Goal: Transaction & Acquisition: Purchase product/service

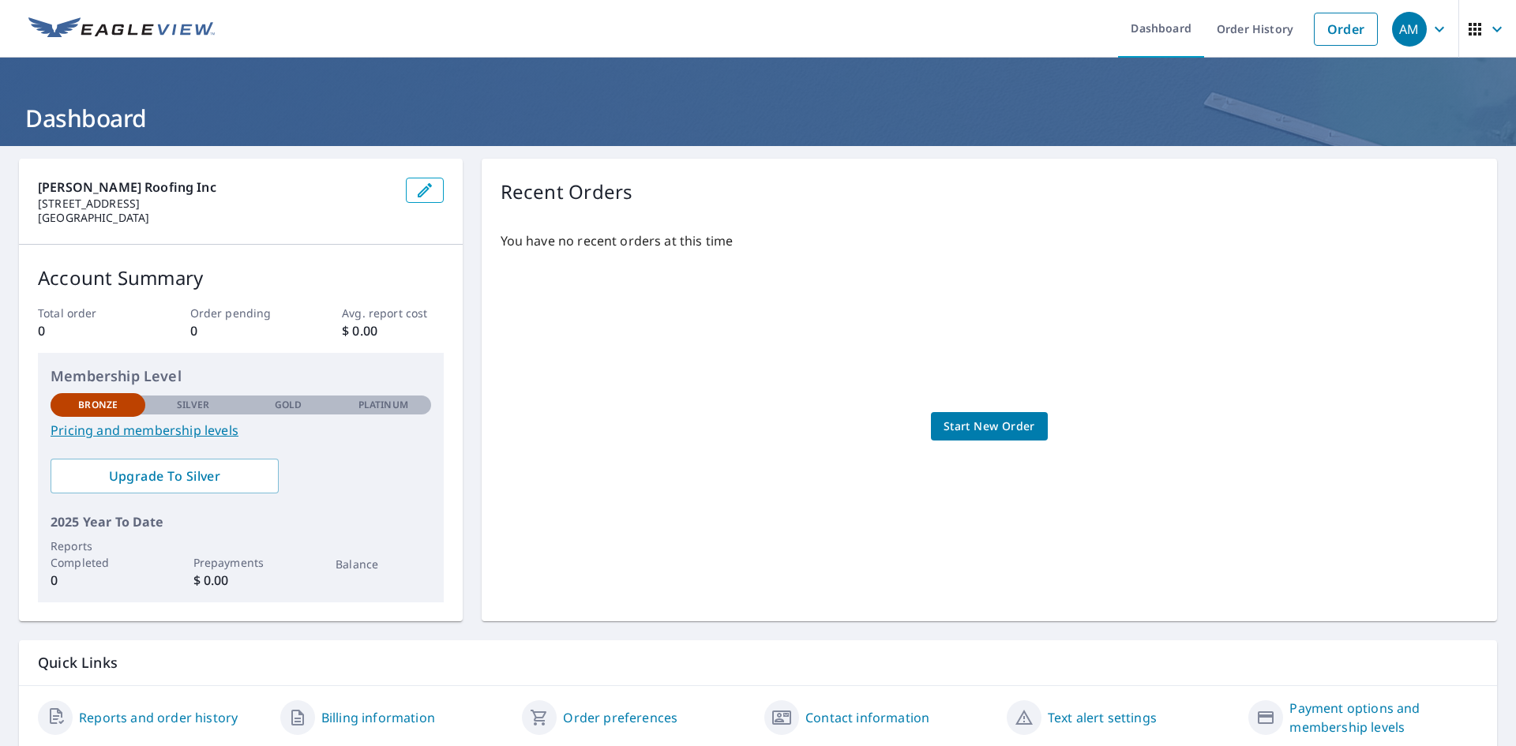
scroll to position [56, 0]
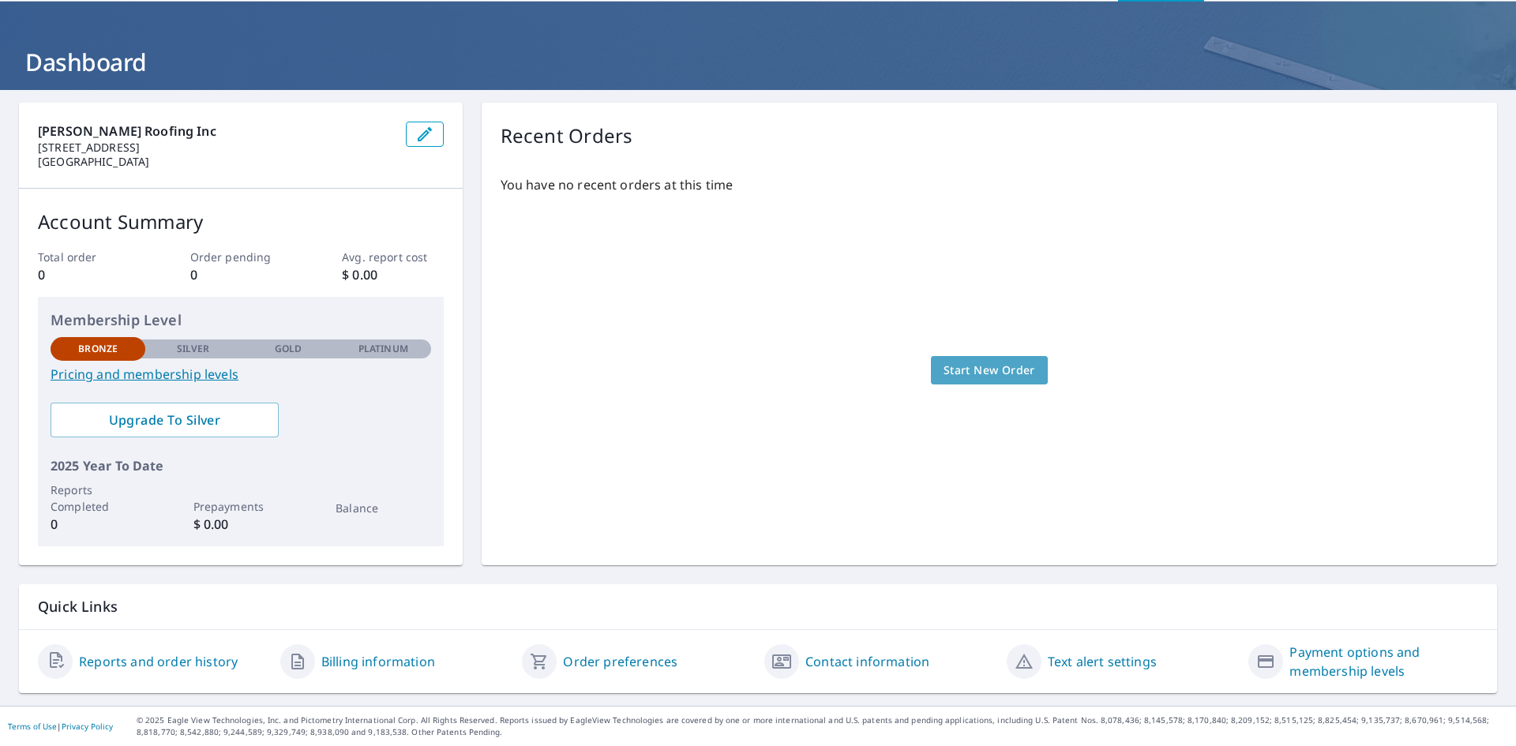
click at [960, 359] on link "Start New Order" at bounding box center [989, 370] width 117 height 29
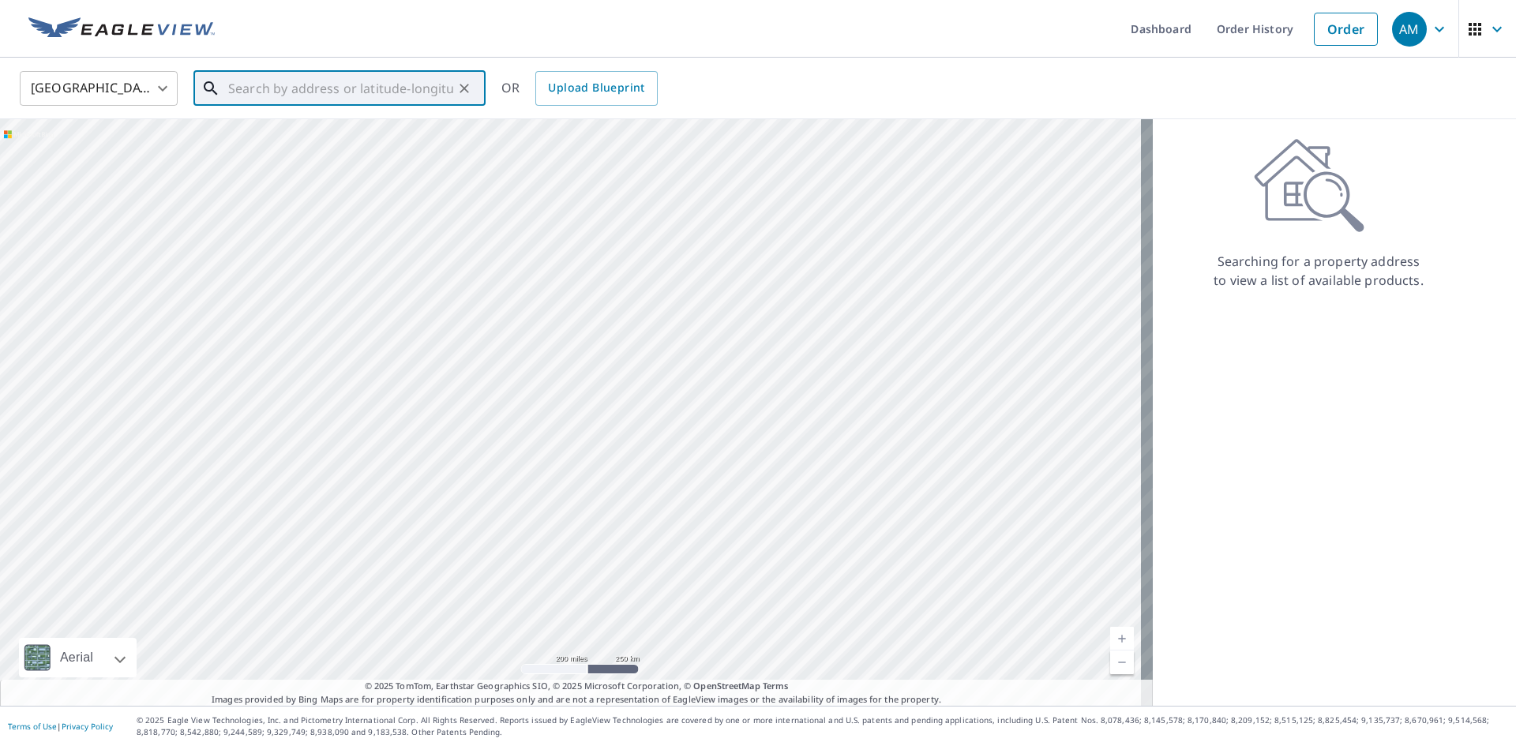
click at [276, 87] on input "text" at bounding box center [340, 88] width 225 height 44
click at [335, 122] on li "115 Tristant Dr Telluride, CO 81435" at bounding box center [339, 142] width 292 height 54
type input "115 Tristant Dr Telluride, CO 81435"
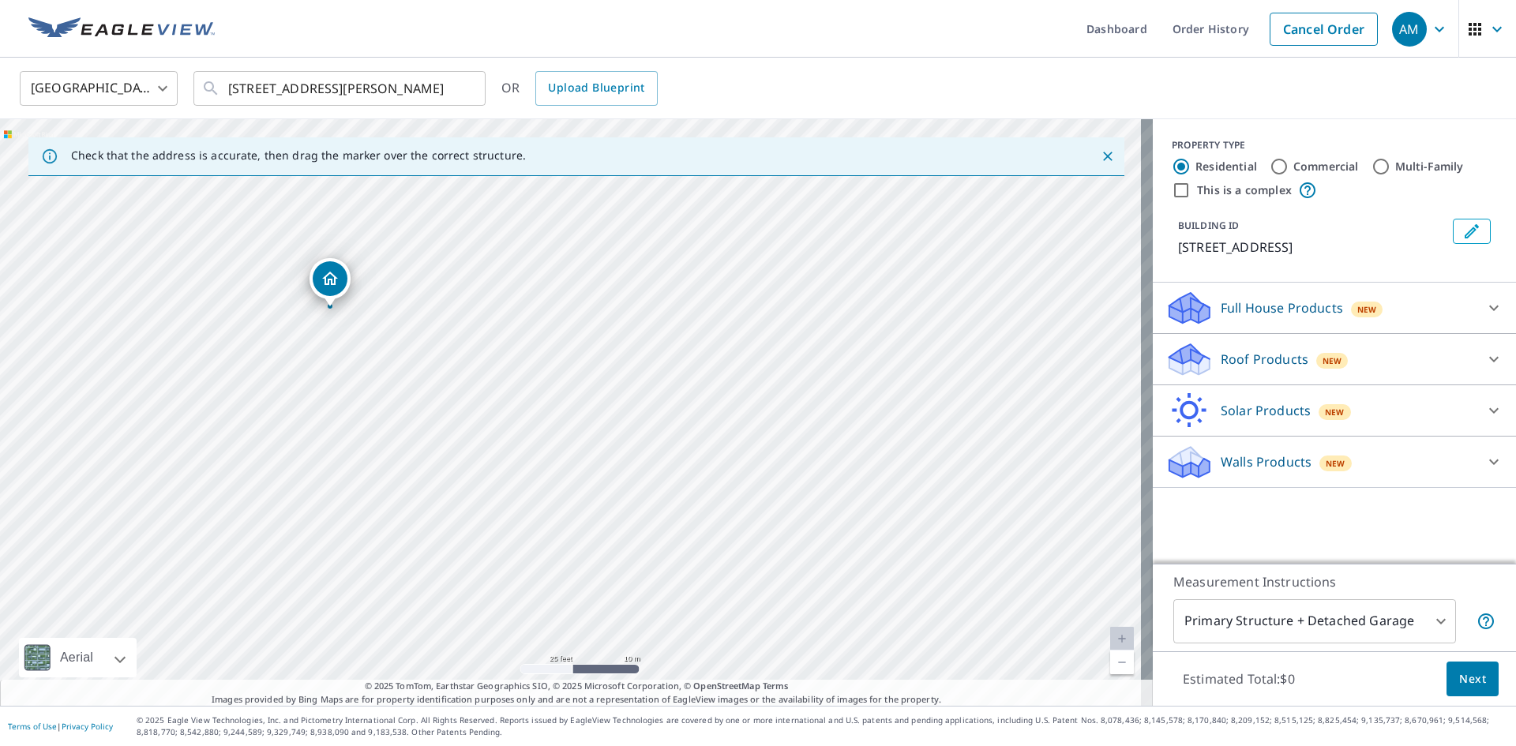
drag, startPoint x: 609, startPoint y: 501, endPoint x: 608, endPoint y: 406, distance: 94.8
click at [608, 406] on div "115 Tristant Dr Telluride, CO 81435" at bounding box center [576, 412] width 1153 height 587
drag, startPoint x: 602, startPoint y: 396, endPoint x: 579, endPoint y: 341, distance: 59.8
click at [579, 341] on div "115 Tristant Dr Telluride, CO 81435" at bounding box center [576, 412] width 1153 height 587
drag, startPoint x: 588, startPoint y: 382, endPoint x: 558, endPoint y: 222, distance: 163.1
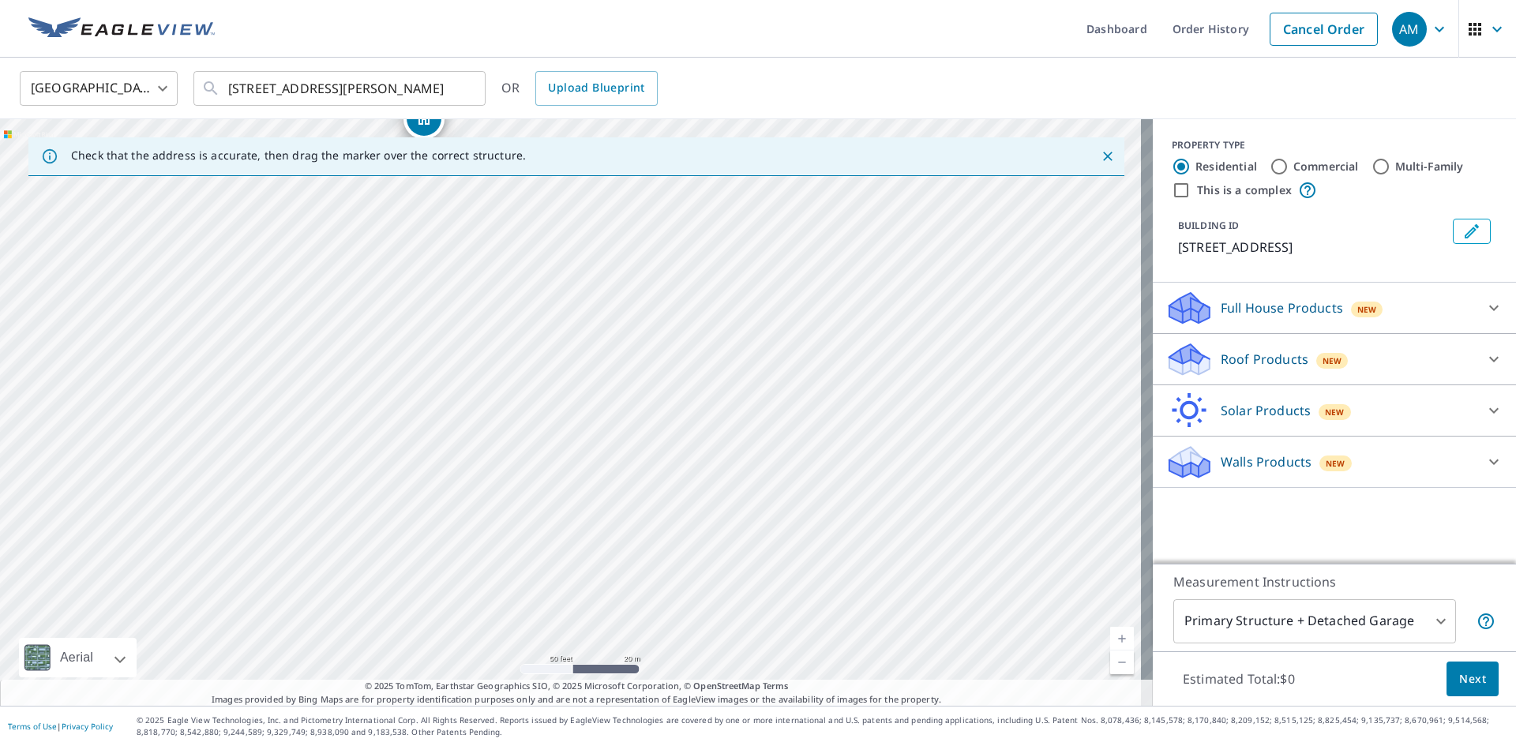
click at [558, 222] on div "115 Tristant Dr Telluride, CO 81435" at bounding box center [576, 412] width 1153 height 587
click at [1238, 193] on label "This is a complex" at bounding box center [1244, 190] width 95 height 16
click at [1191, 193] on input "This is a complex" at bounding box center [1181, 190] width 19 height 19
checkbox input "true"
radio input "false"
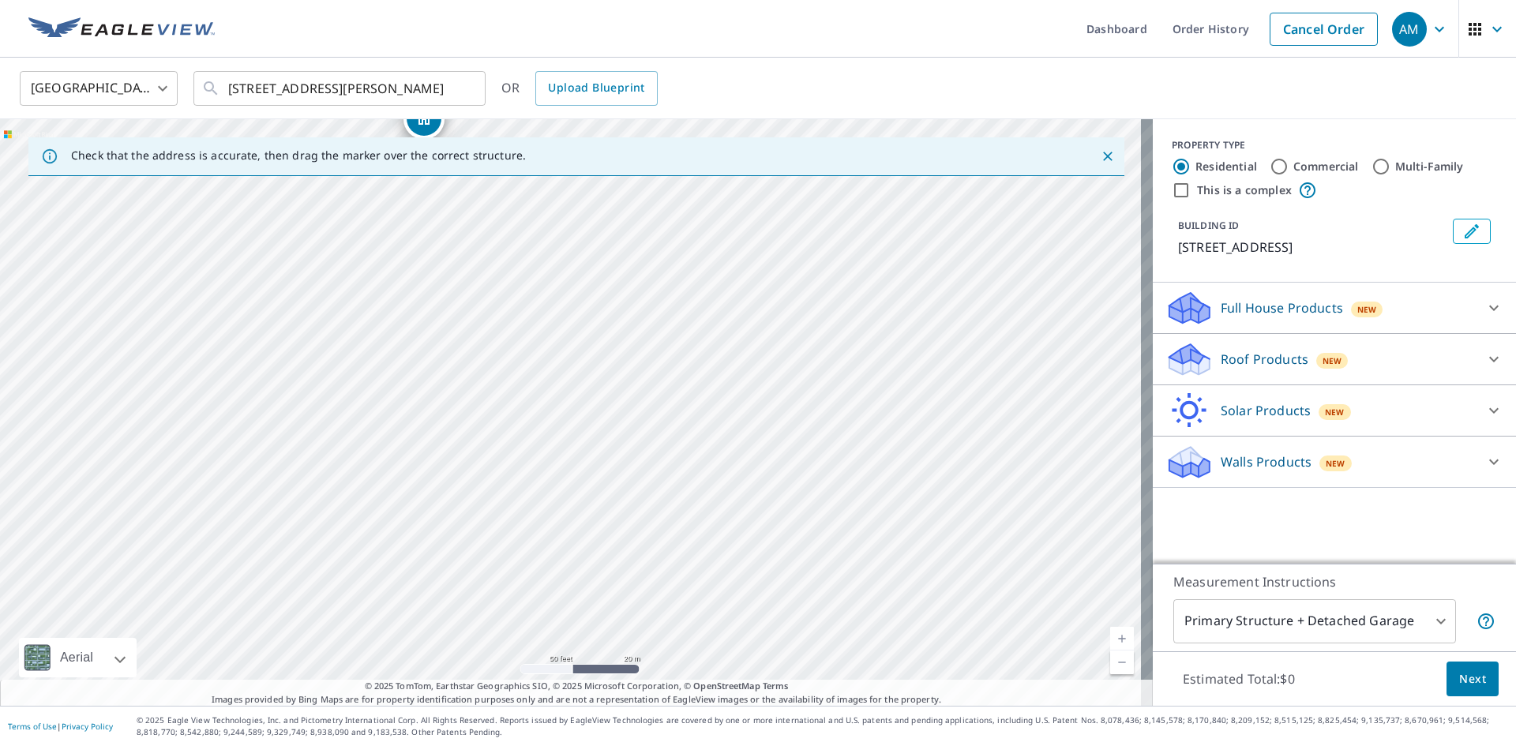
radio input "true"
type input "4"
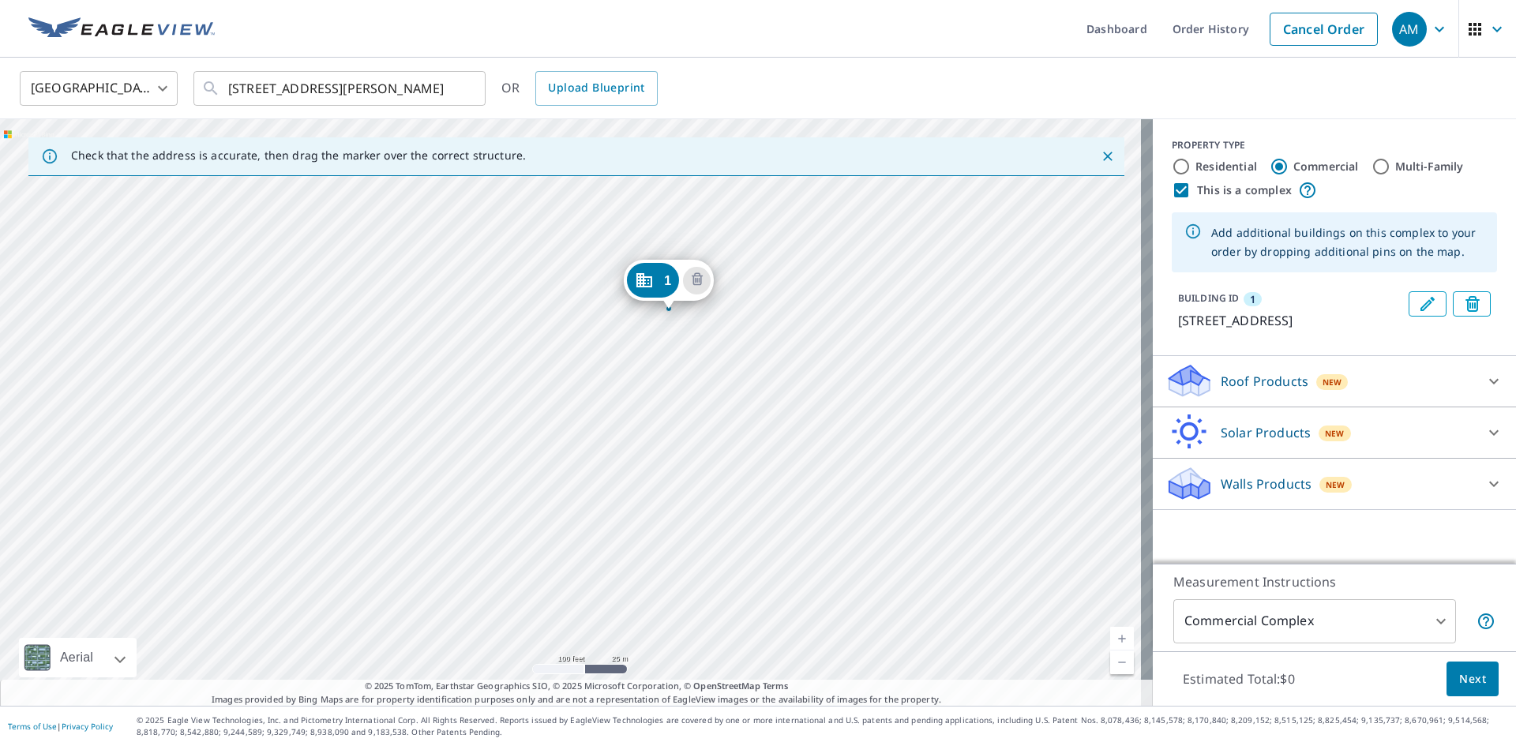
drag, startPoint x: 745, startPoint y: 398, endPoint x: 708, endPoint y: 317, distance: 89.1
click at [723, 322] on div "1 115 Tristant Dr Telluride, CO 81435" at bounding box center [576, 412] width 1153 height 587
drag, startPoint x: 730, startPoint y: 359, endPoint x: 655, endPoint y: 295, distance: 99.1
click at [659, 298] on div "1 115 Tristant Dr Telluride, CO 81435" at bounding box center [576, 412] width 1153 height 587
drag, startPoint x: 582, startPoint y: 220, endPoint x: 612, endPoint y: 239, distance: 35.9
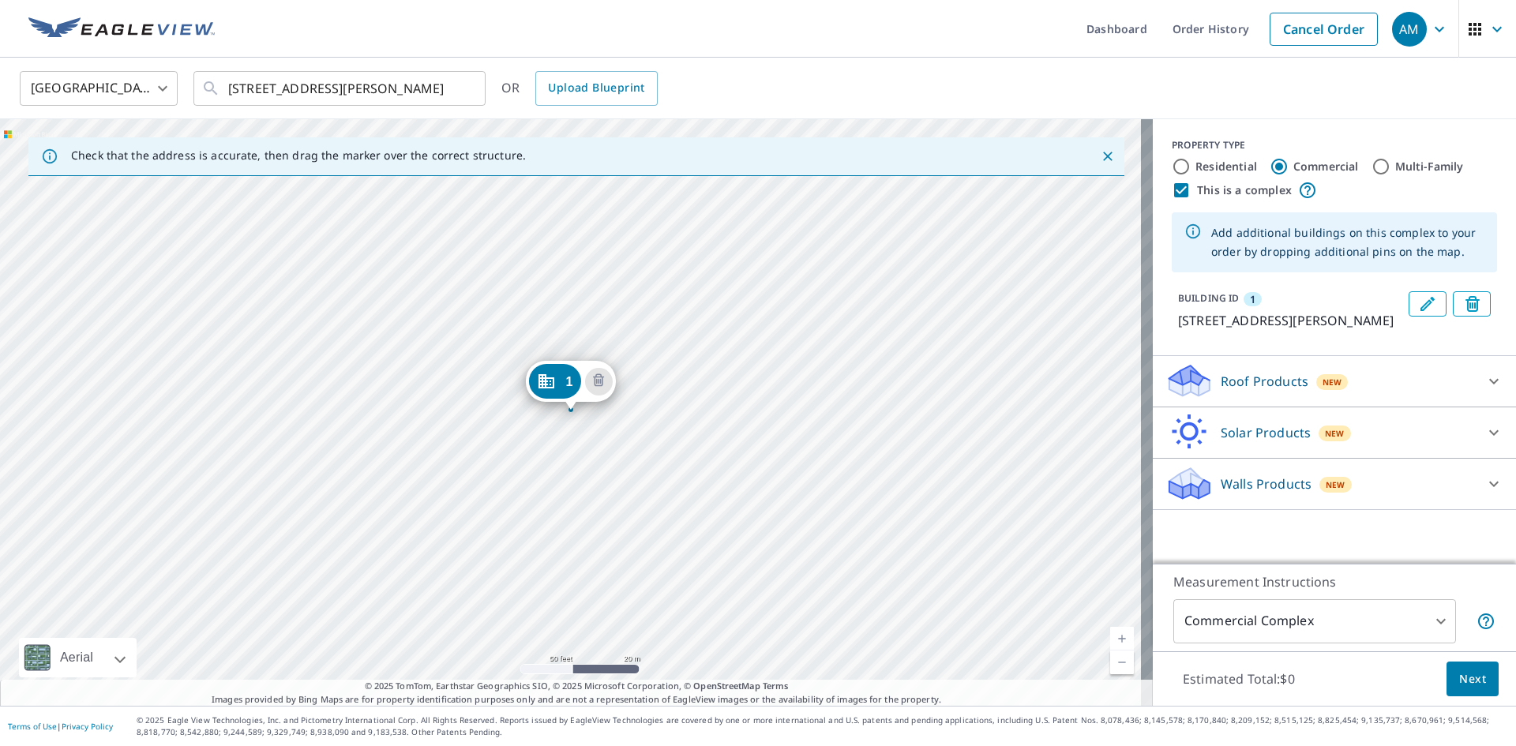
click at [563, 388] on div "1" at bounding box center [554, 381] width 52 height 35
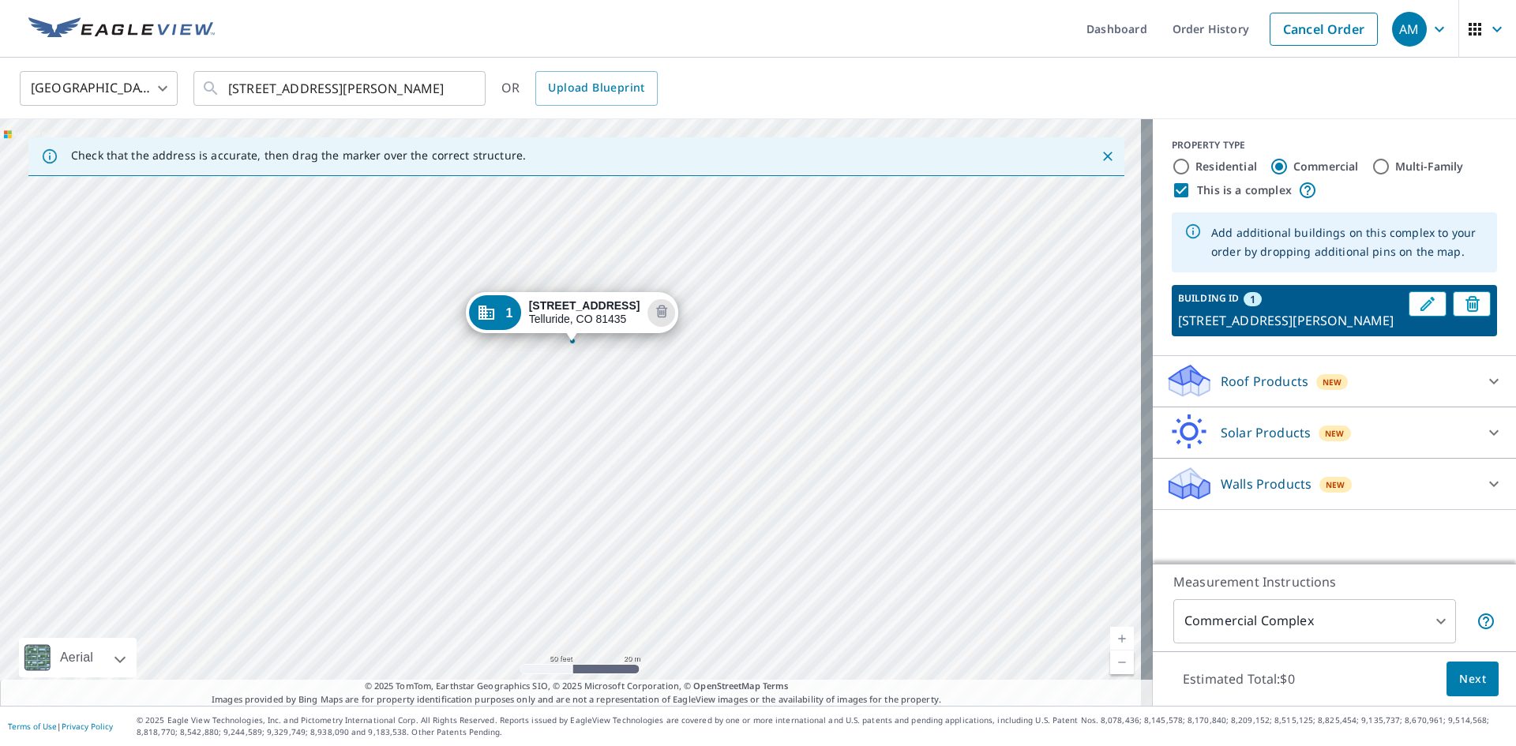
drag, startPoint x: 841, startPoint y: 518, endPoint x: 833, endPoint y: 430, distance: 88.8
click at [833, 431] on div "1 117 Tristant Dr Telluride, CO 81435" at bounding box center [576, 412] width 1153 height 587
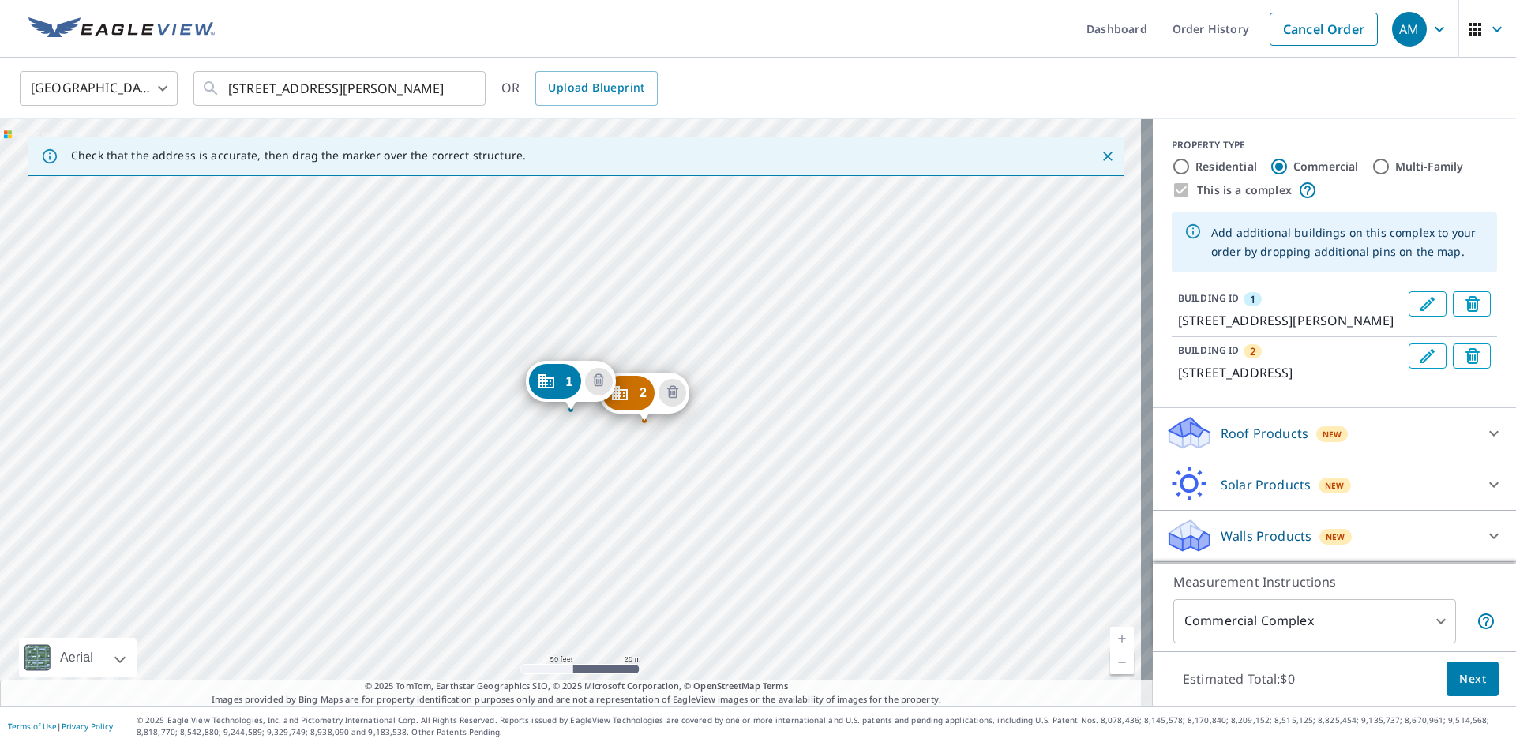
drag, startPoint x: 636, startPoint y: 337, endPoint x: 721, endPoint y: 284, distance: 99.7
click at [722, 279] on div "2 121 Tristant Dr Telluride, CO 81435 1 117 Tristant Dr Telluride, CO 81435" at bounding box center [576, 412] width 1153 height 587
click at [726, 440] on div "2 121 Tristant Dr Telluride, CO 81435 1 117 Tristant Dr Telluride, CO 81435" at bounding box center [576, 412] width 1153 height 587
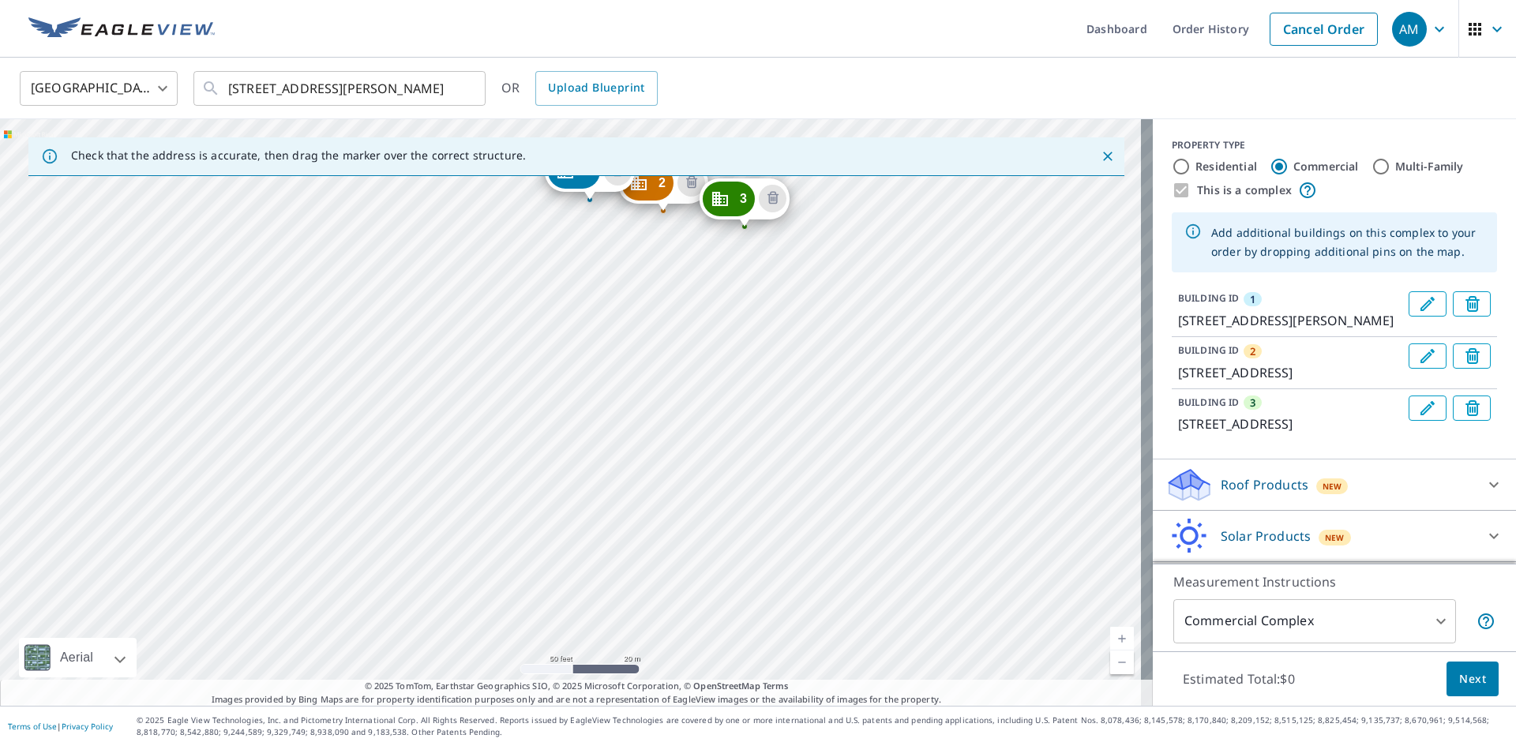
drag, startPoint x: 742, startPoint y: 477, endPoint x: 761, endPoint y: 267, distance: 210.9
click at [603, 321] on div "2 121 Tristant Dr Telluride, CO 81435 3 125 Tristant Dr Telluride, CO 81435 1 1…" at bounding box center [576, 412] width 1153 height 587
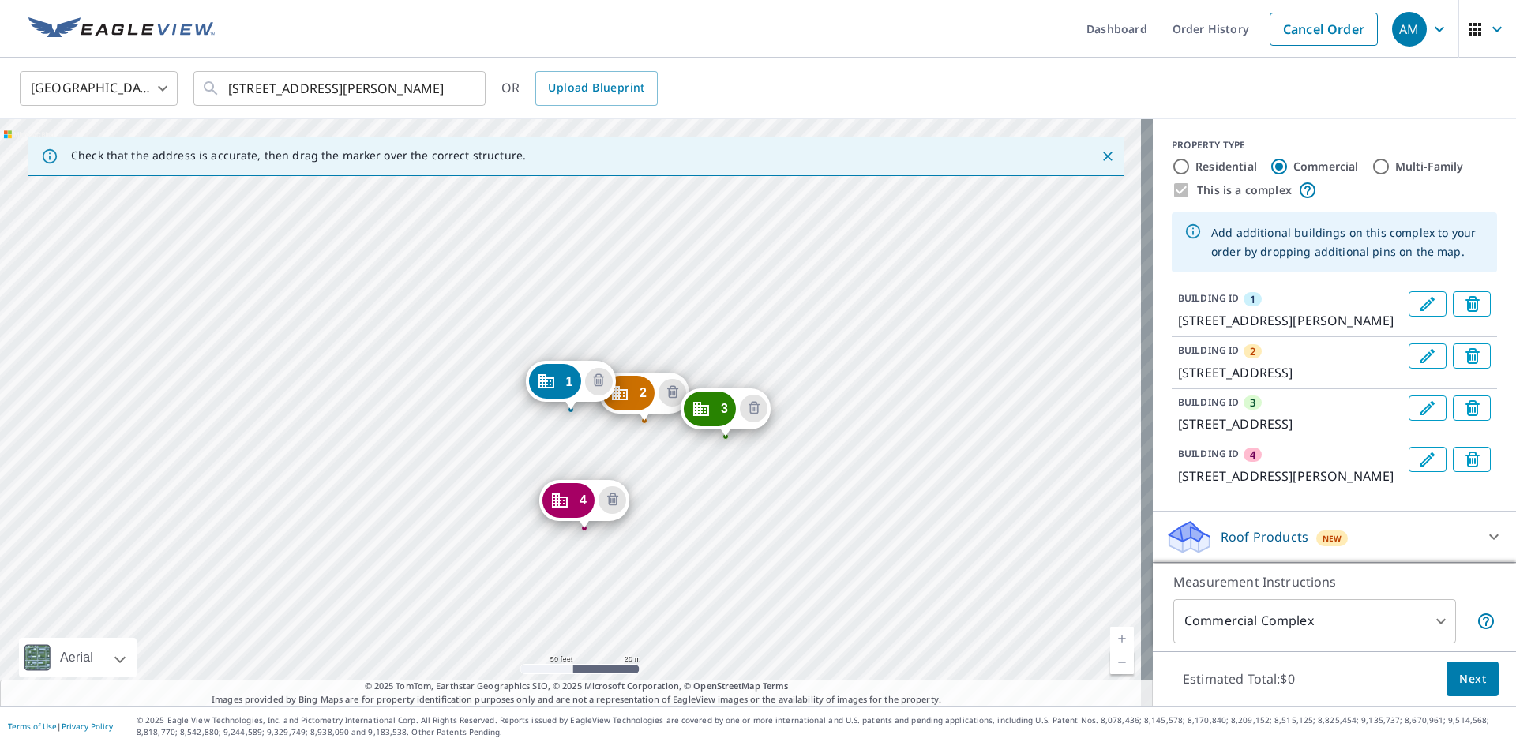
click at [666, 561] on div "2 121 Tristant Dr Telluride, CO 81435 3 125 Tristant Dr Telluride, CO 81435 4 2…" at bounding box center [576, 412] width 1153 height 587
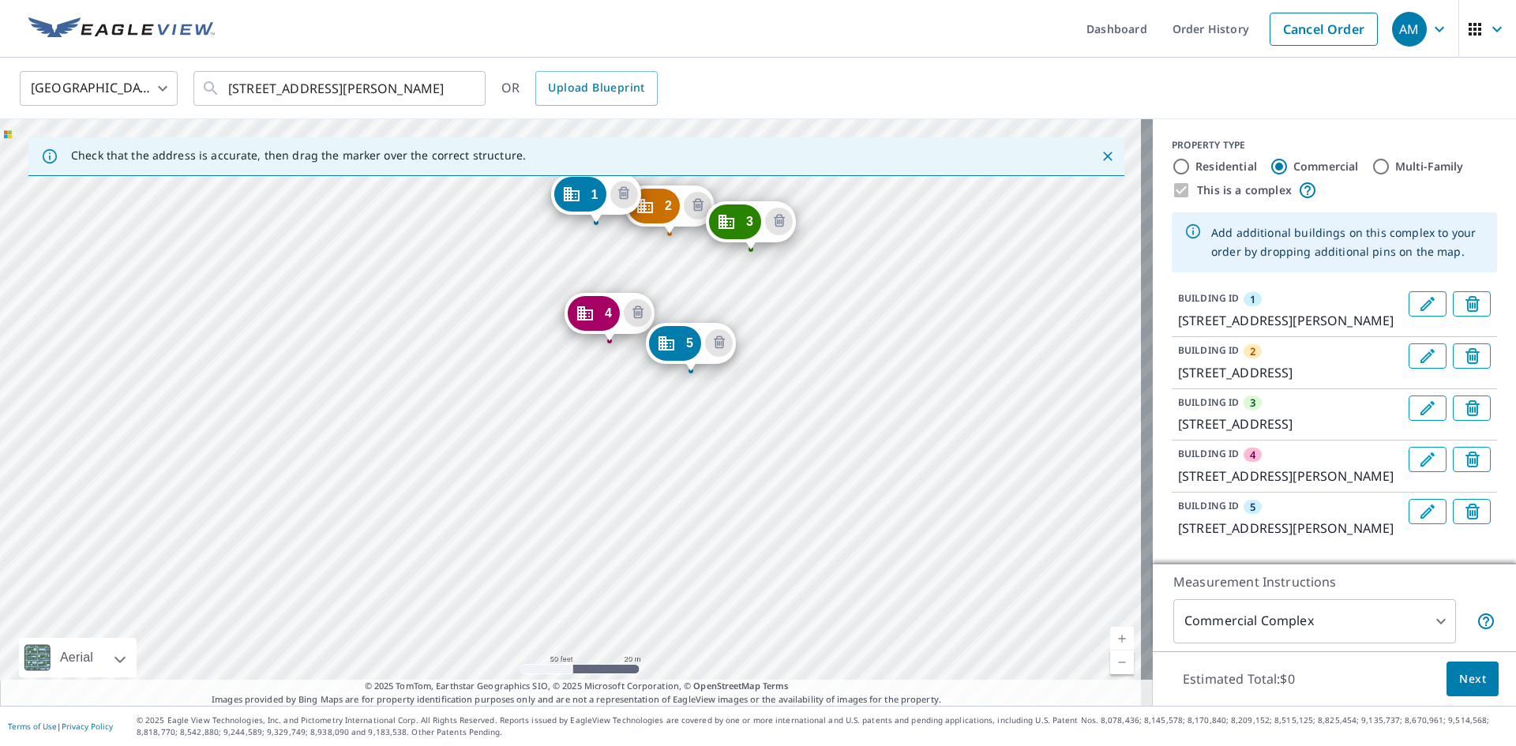
drag, startPoint x: 715, startPoint y: 476, endPoint x: 741, endPoint y: 289, distance: 188.8
click at [741, 289] on div "2 121 Tristant Dr Telluride, CO 81435 3 125 Tristant Dr Telluride, CO 81435 4 2…" at bounding box center [576, 412] width 1153 height 587
drag, startPoint x: 580, startPoint y: 194, endPoint x: 576, endPoint y: 431, distance: 236.9
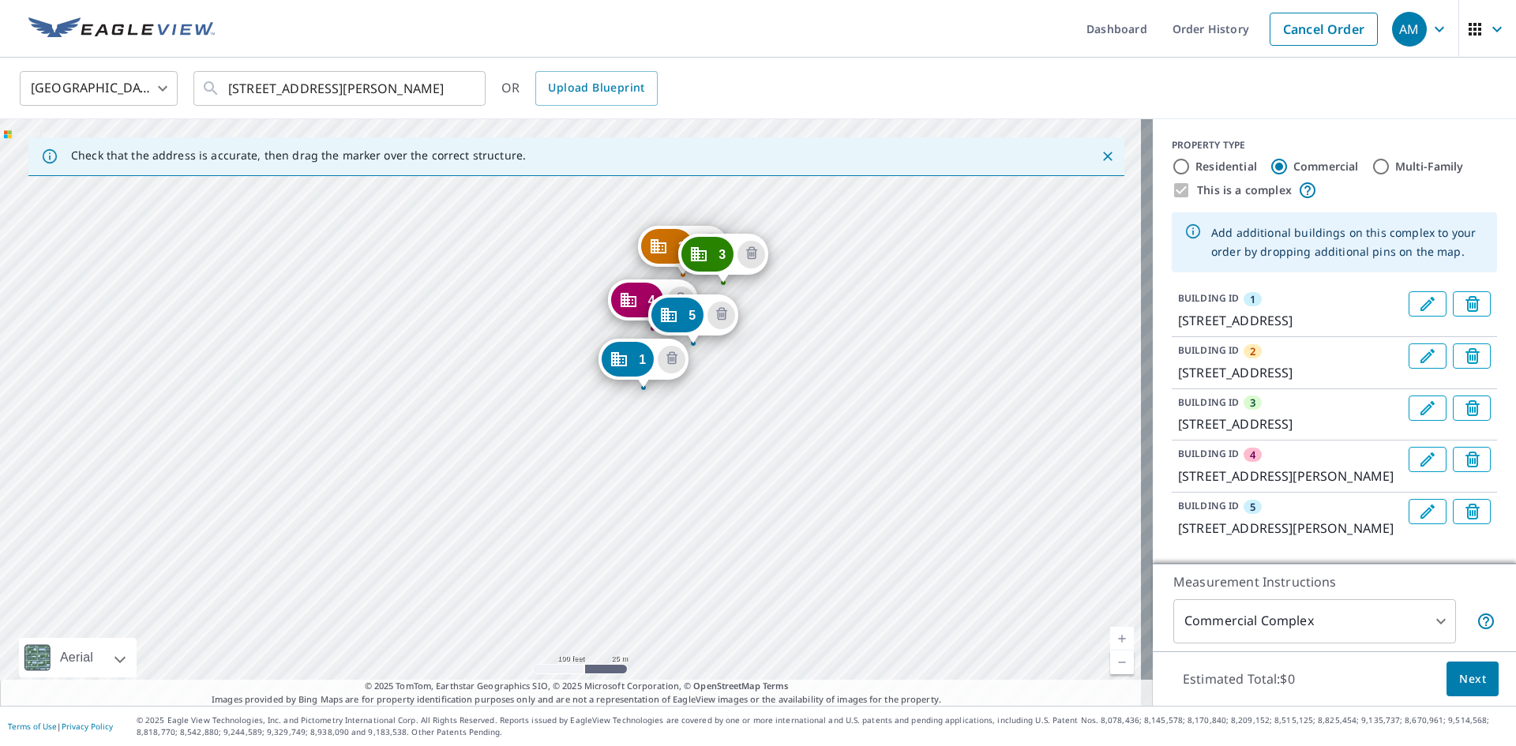
drag, startPoint x: 741, startPoint y: 222, endPoint x: 680, endPoint y: 248, distance: 66.9
click at [764, 295] on div "2 121 Tristant Dr Telluride, CO 81435 3 125 Tristant Dr Telluride, CO 81435 4 2…" at bounding box center [576, 412] width 1153 height 587
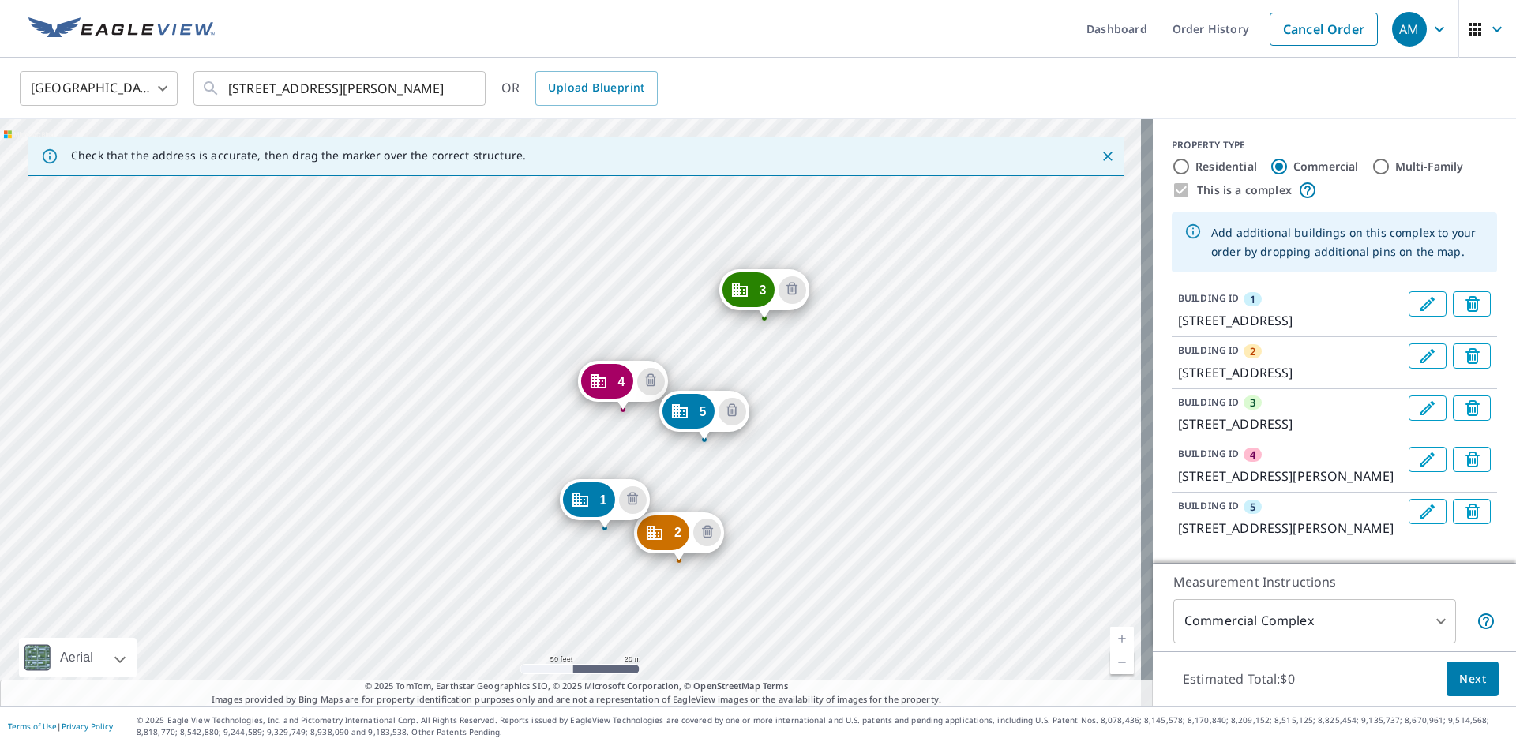
drag, startPoint x: 662, startPoint y: 272, endPoint x: 702, endPoint y: 525, distance: 256.5
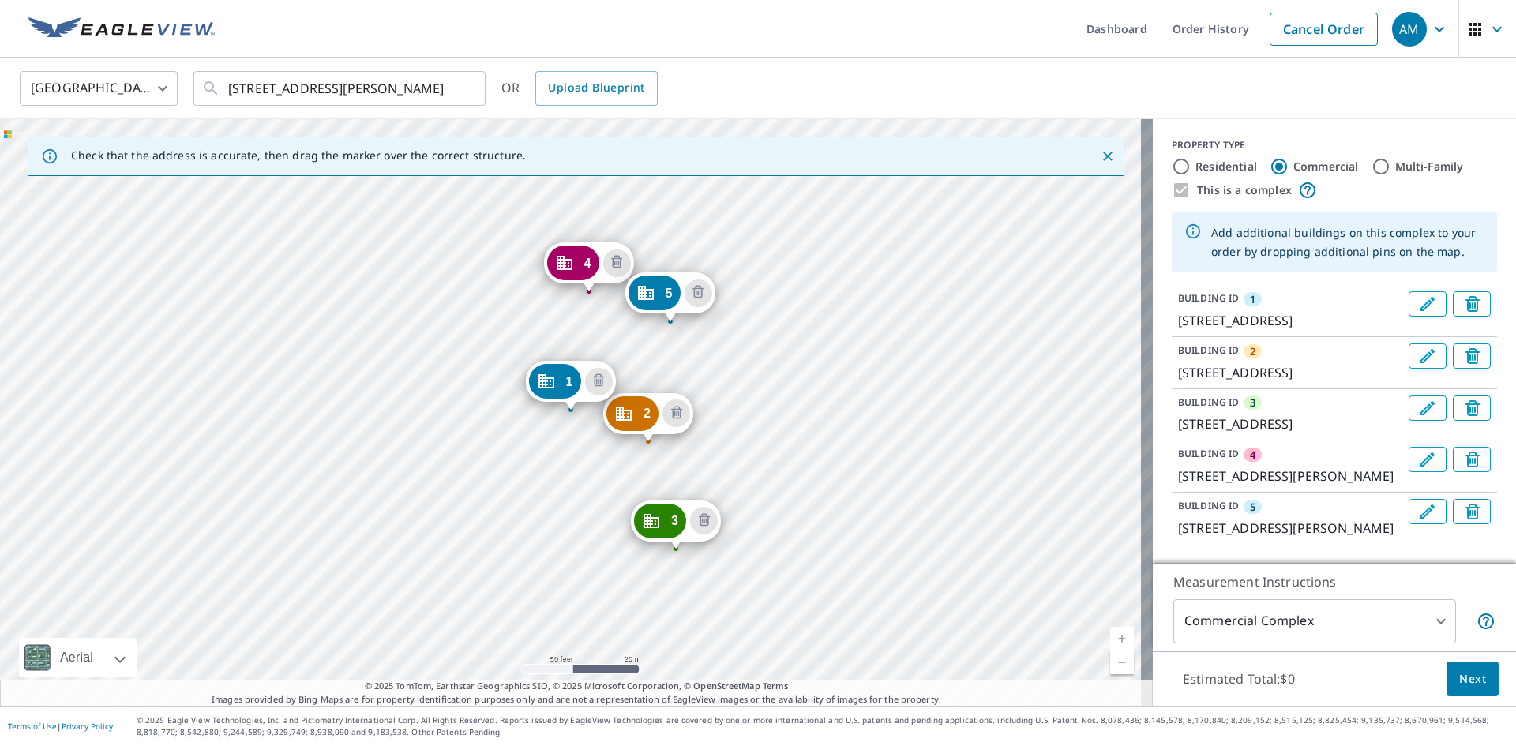
drag, startPoint x: 728, startPoint y: 186, endPoint x: 671, endPoint y: 535, distance: 353.6
drag, startPoint x: 588, startPoint y: 256, endPoint x: 581, endPoint y: 537, distance: 281.2
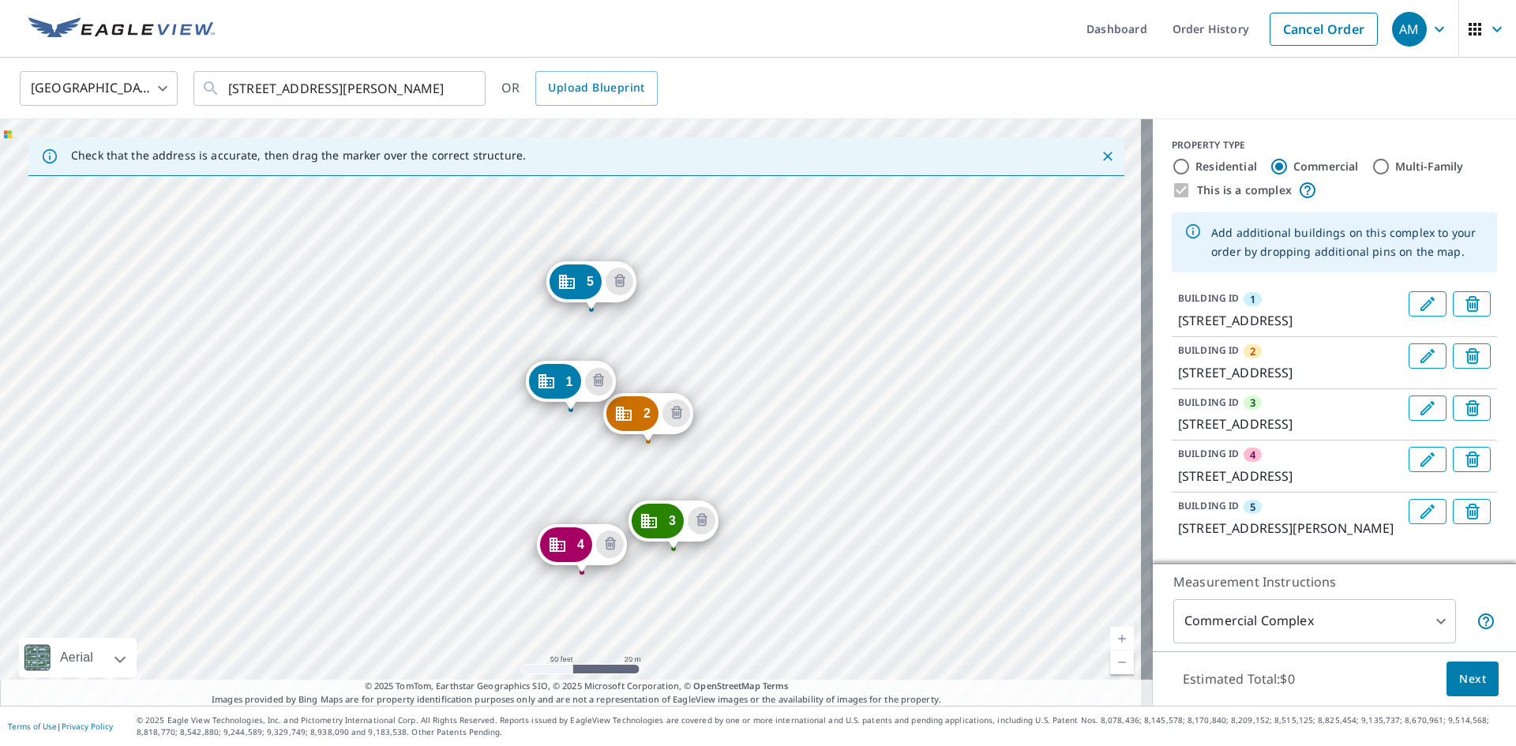
drag, startPoint x: 668, startPoint y: 289, endPoint x: 587, endPoint y: 276, distance: 82.4
click at [676, 321] on div "2 106 Tristant Dr Telluride, CO 81435 3 102 Tristant Dr Telluride, CO 81435 4 1…" at bounding box center [576, 412] width 1153 height 587
click at [752, 411] on div "2 106 Tristant Dr Telluride, CO 81435 3 102 Tristant Dr Telluride, CO 81435 4 1…" at bounding box center [576, 412] width 1153 height 587
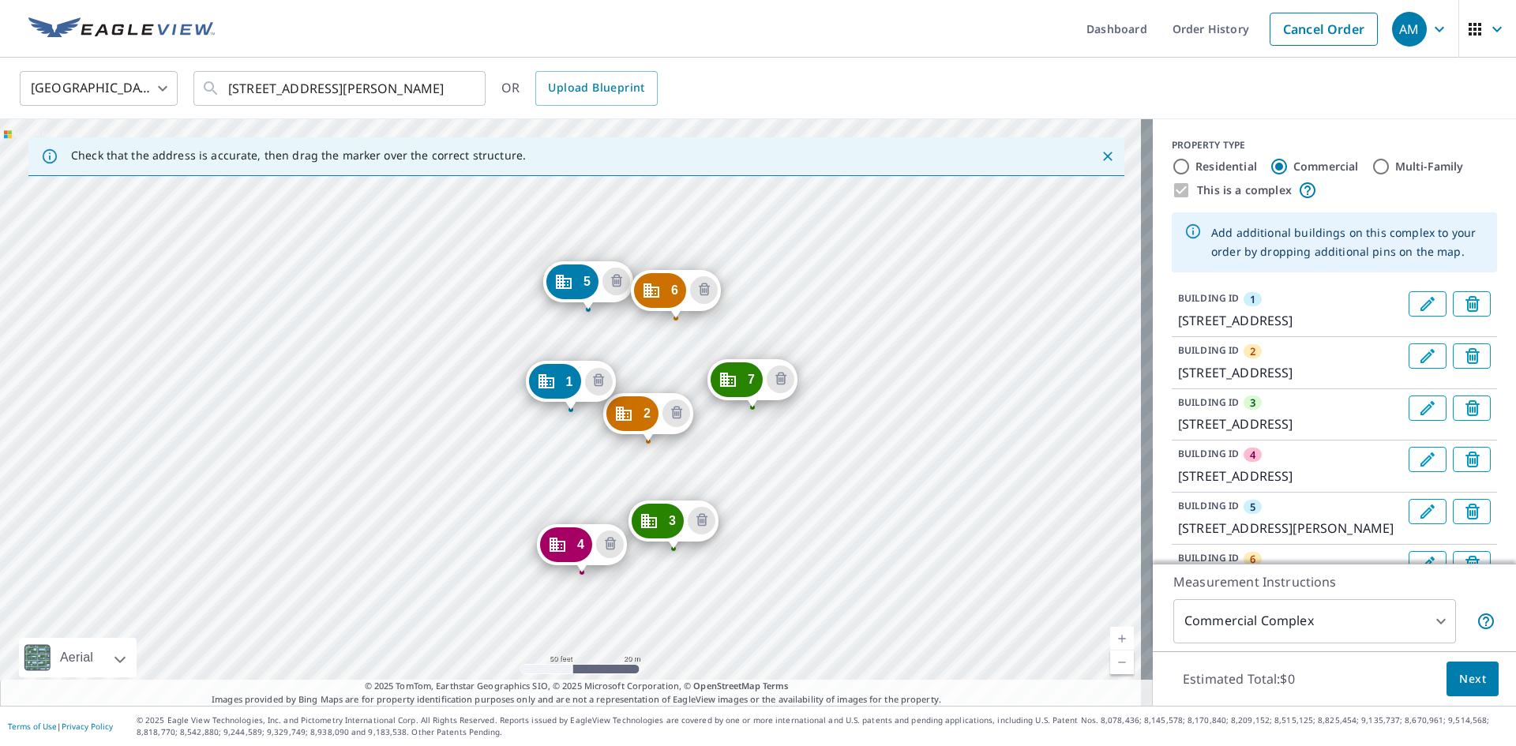
click at [775, 493] on div "2 106 Tristant Dr Telluride, CO 81435 3 102 Tristant Dr Telluride, CO 81435 4 1…" at bounding box center [576, 412] width 1153 height 587
click at [846, 556] on div "2 106 Tristant Dr Telluride, CO 81435 3 102 Tristant Dr Telluride, CO 81435 4 1…" at bounding box center [576, 412] width 1153 height 587
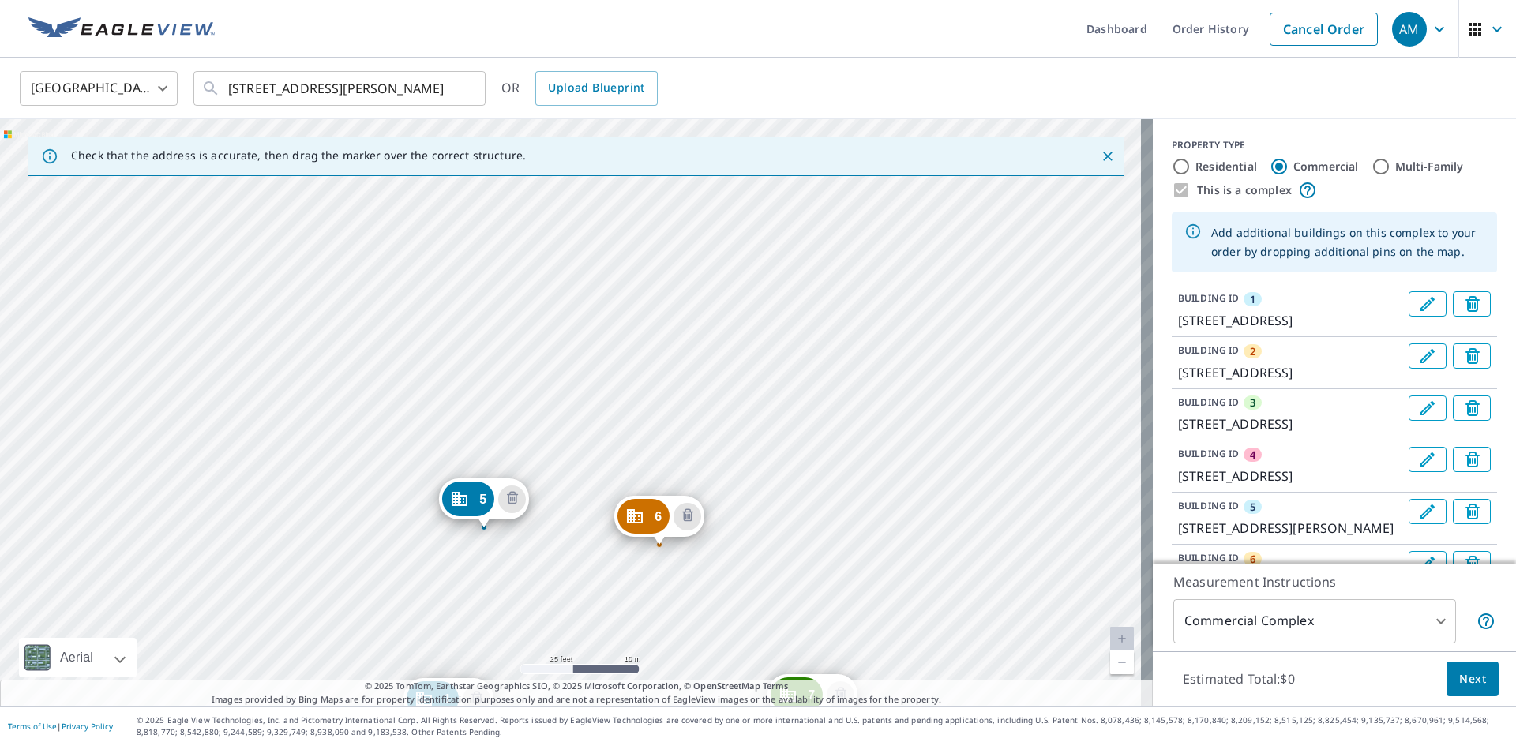
click at [756, 287] on div "2 106 Tristant Dr Telluride, CO 81435 3 102 Tristant Dr Telluride, CO 81435 4 1…" at bounding box center [576, 412] width 1153 height 587
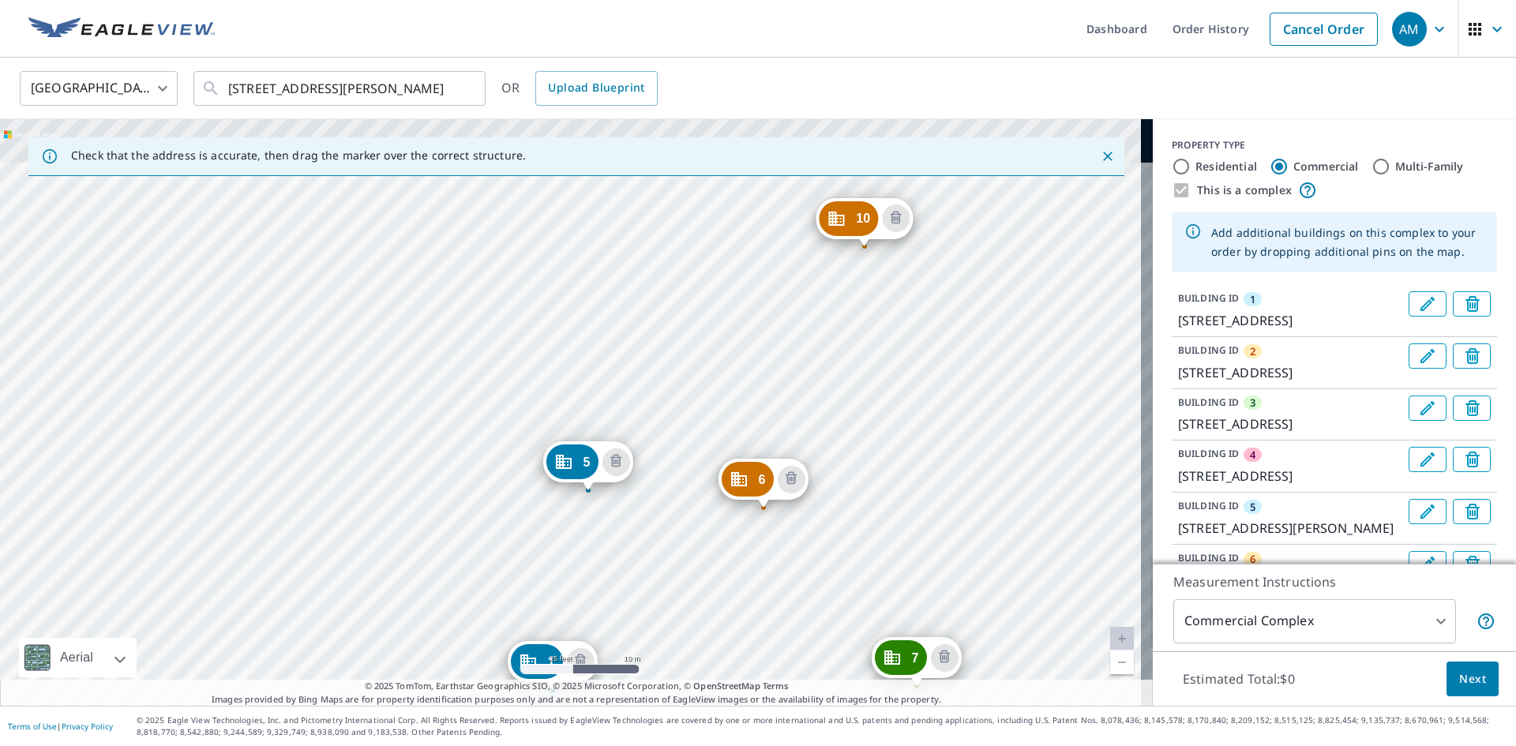
drag, startPoint x: 736, startPoint y: 267, endPoint x: 718, endPoint y: 547, distance: 280.9
click at [718, 547] on div "2 106 Tristant Dr Telluride, CO 81435 3 102 Tristant Dr Telluride, CO 81435 4 1…" at bounding box center [576, 412] width 1153 height 587
click at [713, 204] on div "2 106 Tristant Dr Telluride, CO 81435 3 102 Tristant Dr Telluride, CO 81435 4 1…" at bounding box center [576, 412] width 1153 height 587
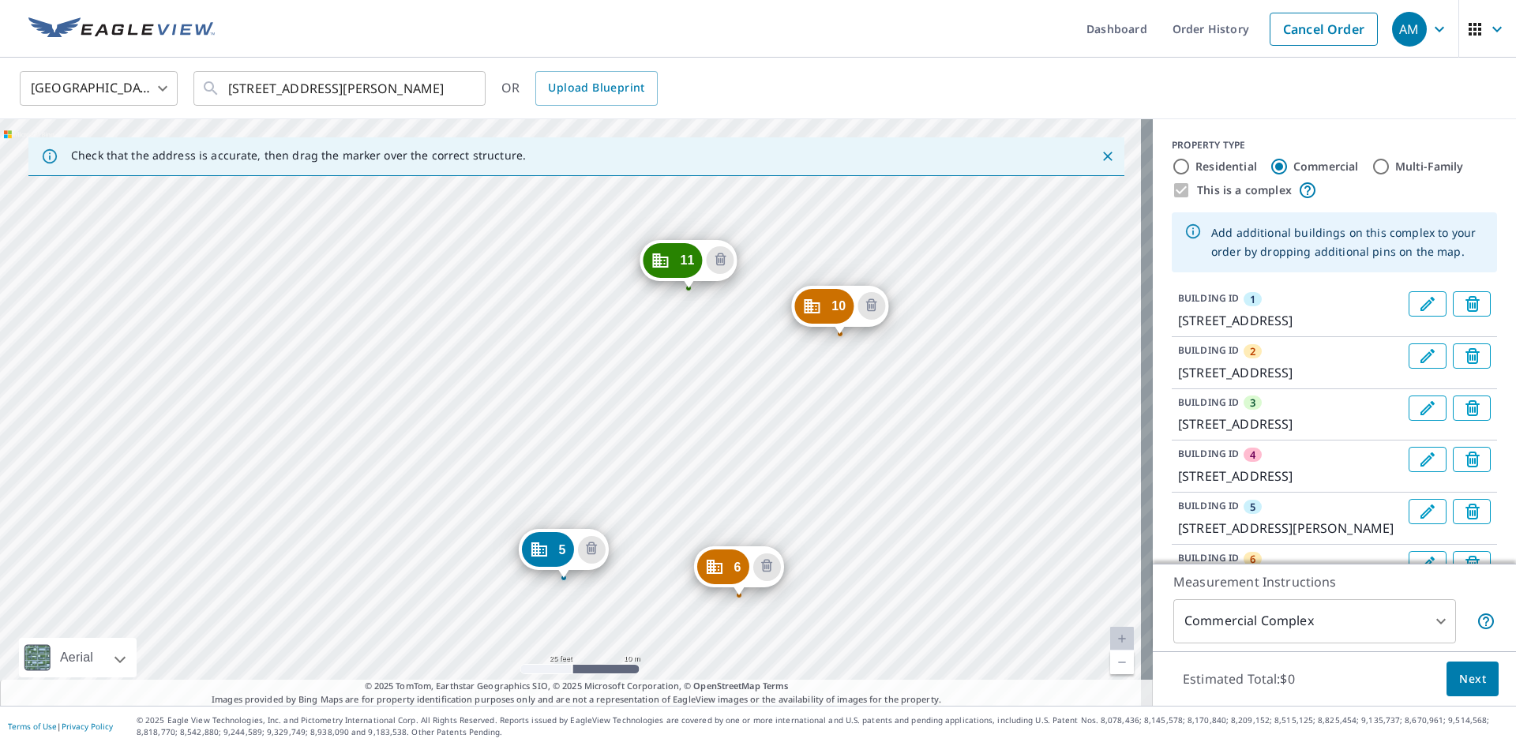
drag, startPoint x: 696, startPoint y: 291, endPoint x: 654, endPoint y: 659, distance: 370.4
click at [654, 659] on div "2 106 Tristant Dr Telluride, CO 81435 3 102 Tristant Dr Telluride, CO 81435 4 1…" at bounding box center [576, 412] width 1153 height 587
click at [532, 287] on div "2 106 Tristant Dr Telluride, CO 81435 3 102 Tristant Dr Telluride, CO 81435 4 1…" at bounding box center [576, 412] width 1153 height 587
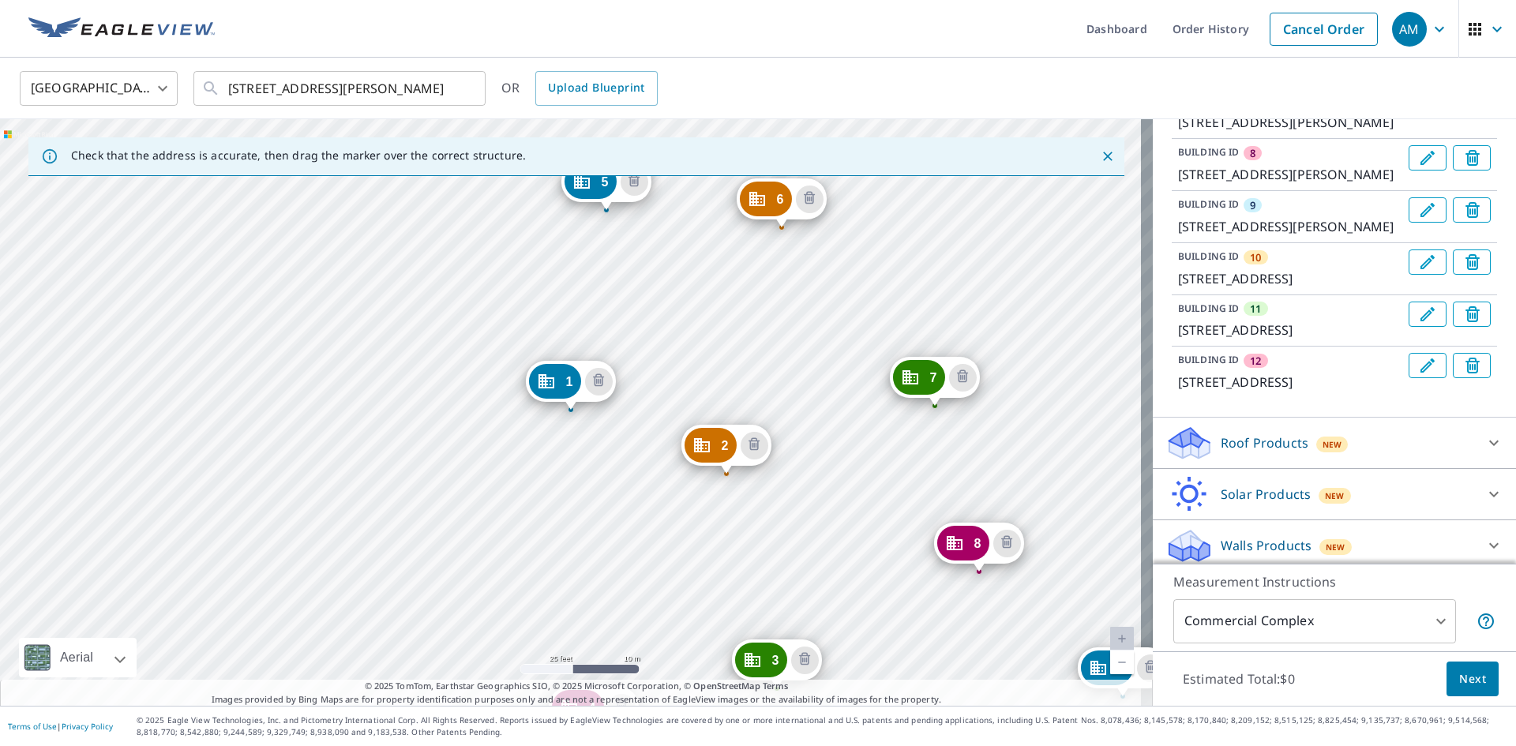
scroll to position [553, 0]
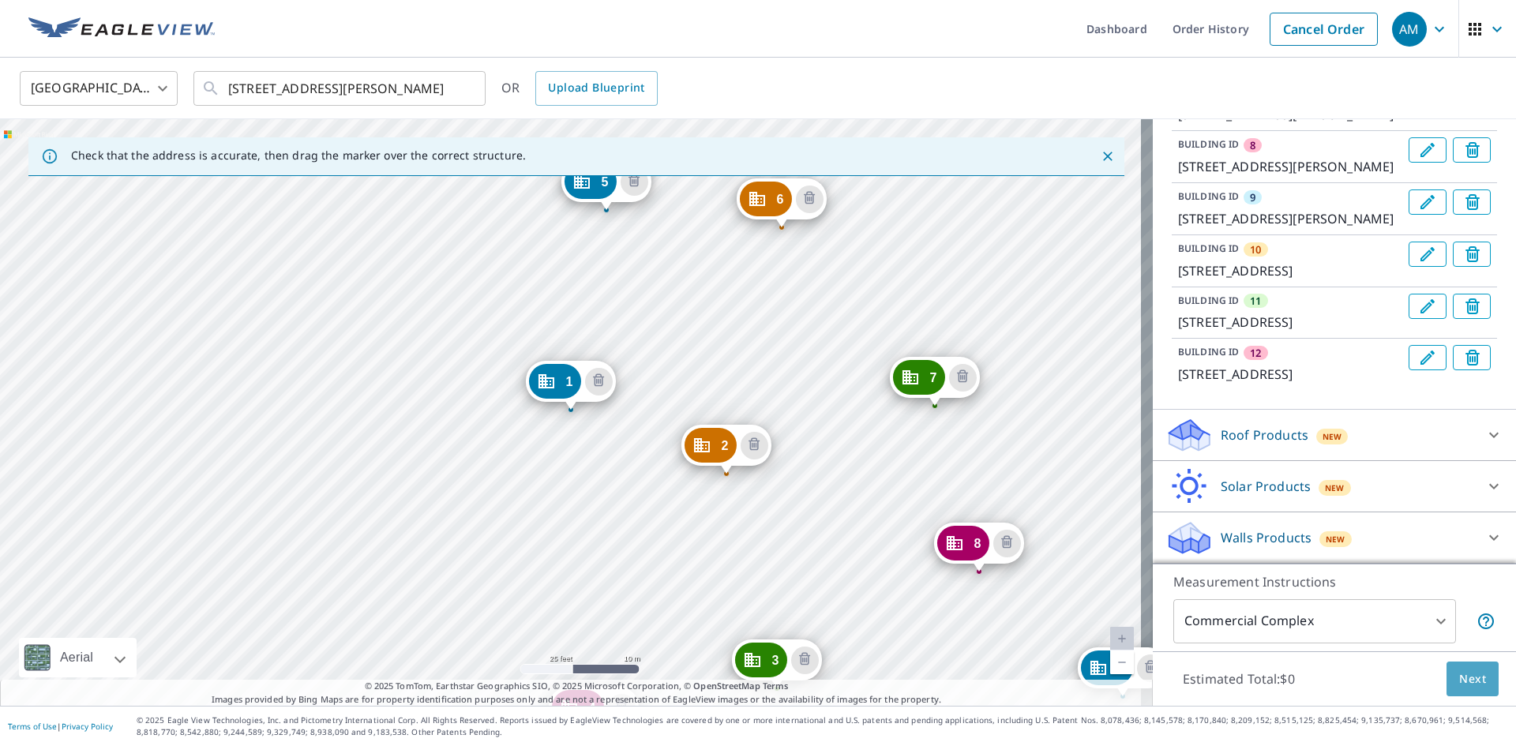
click at [1462, 677] on span "Next" at bounding box center [1472, 680] width 27 height 20
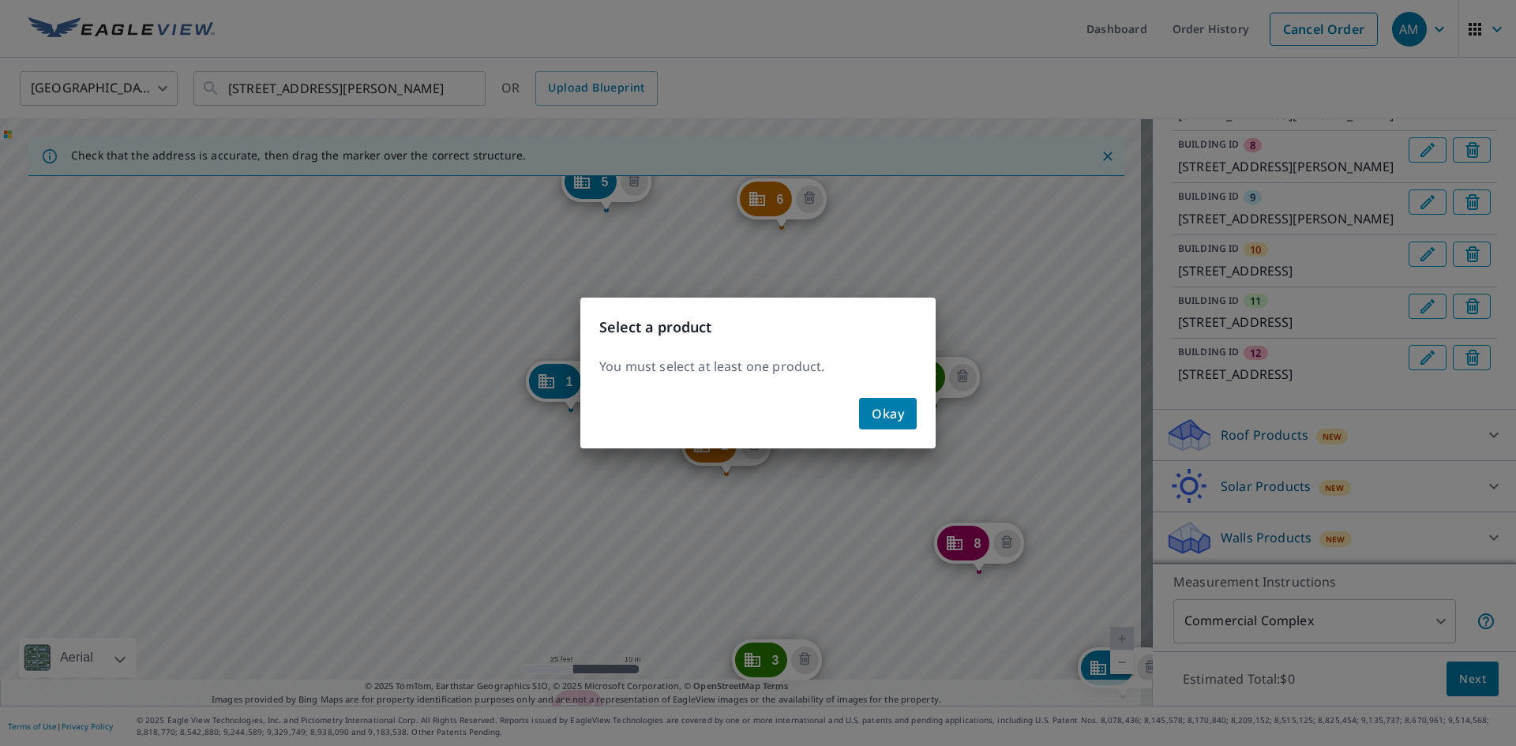
click at [895, 409] on span "Okay" at bounding box center [888, 414] width 32 height 22
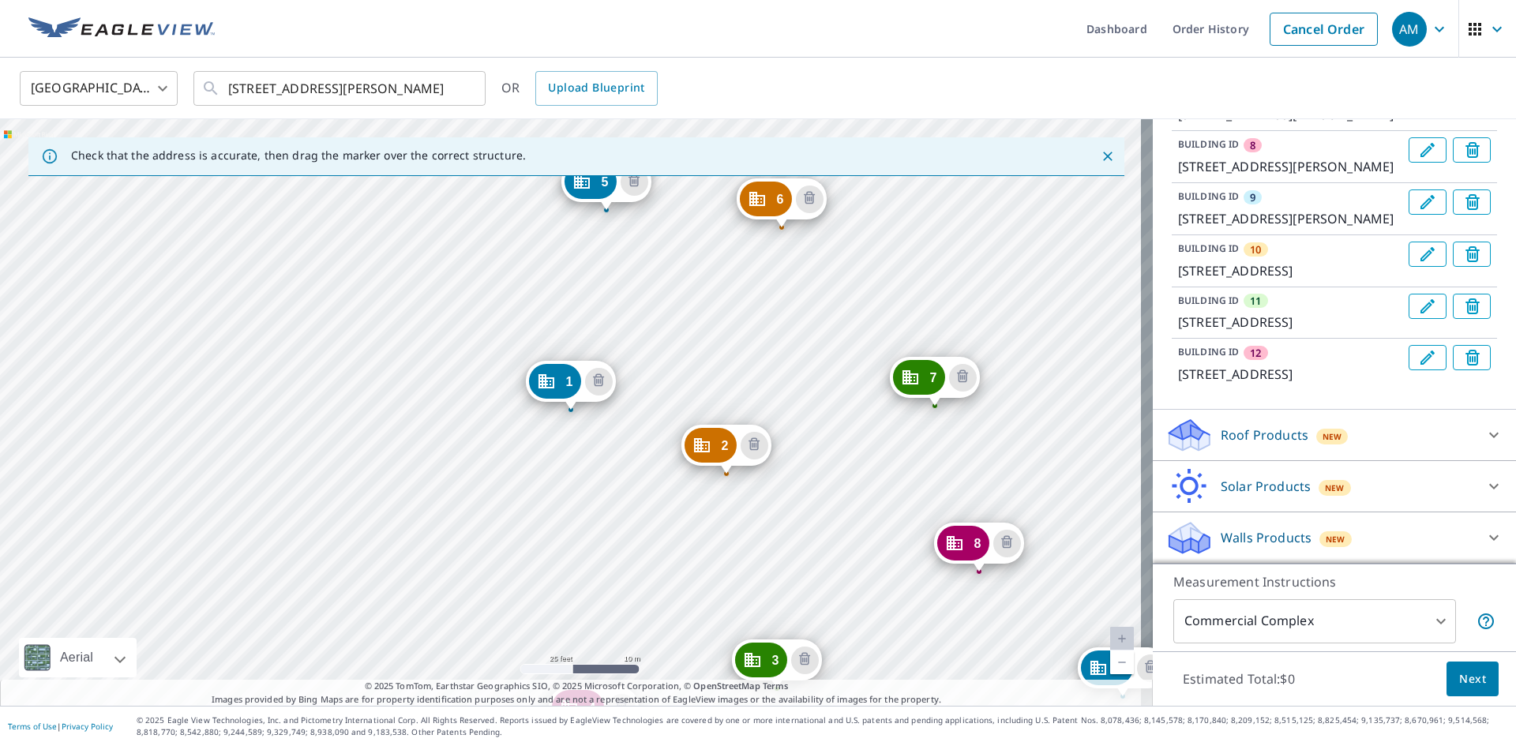
scroll to position [745, 0]
click at [1372, 433] on div "Roof Products New" at bounding box center [1320, 435] width 310 height 37
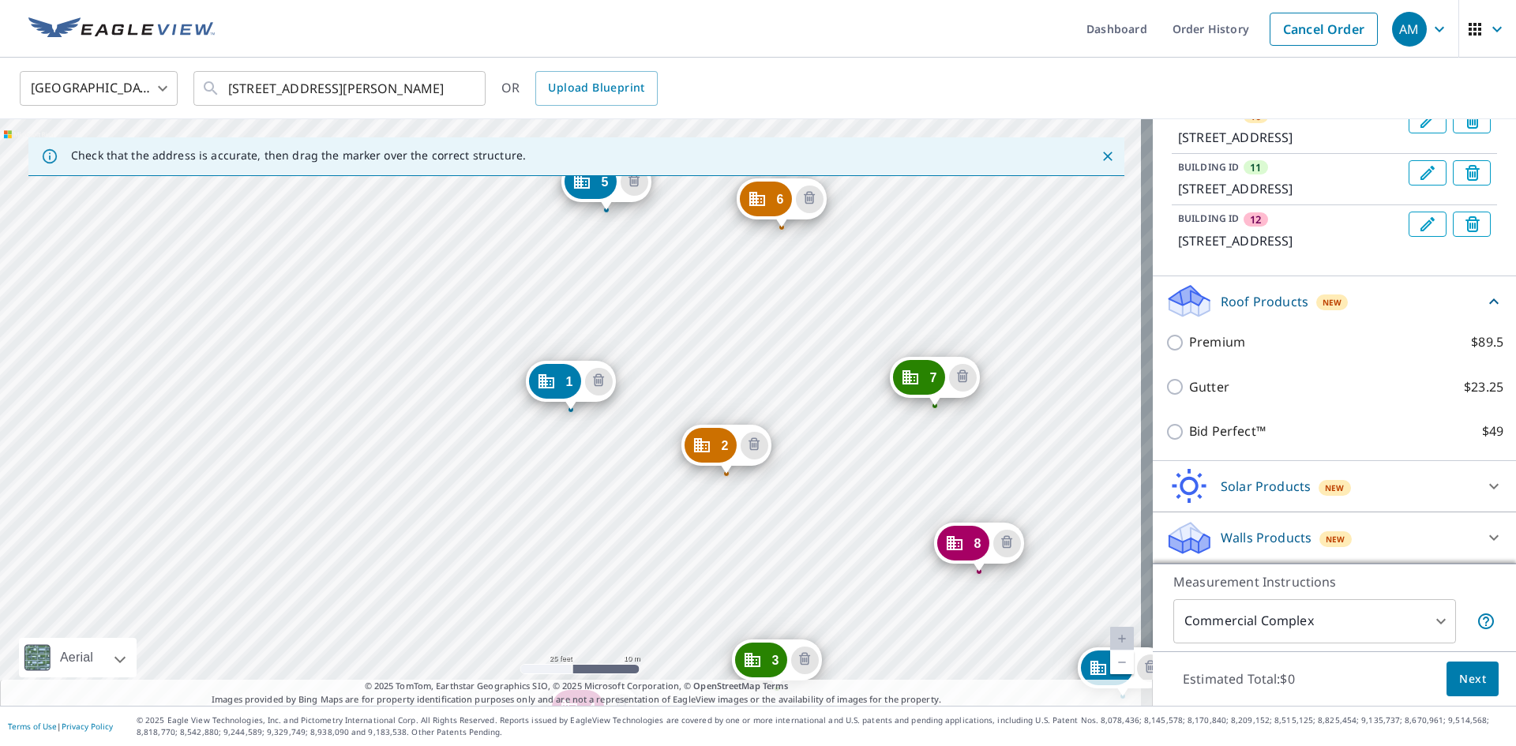
scroll to position [878, 0]
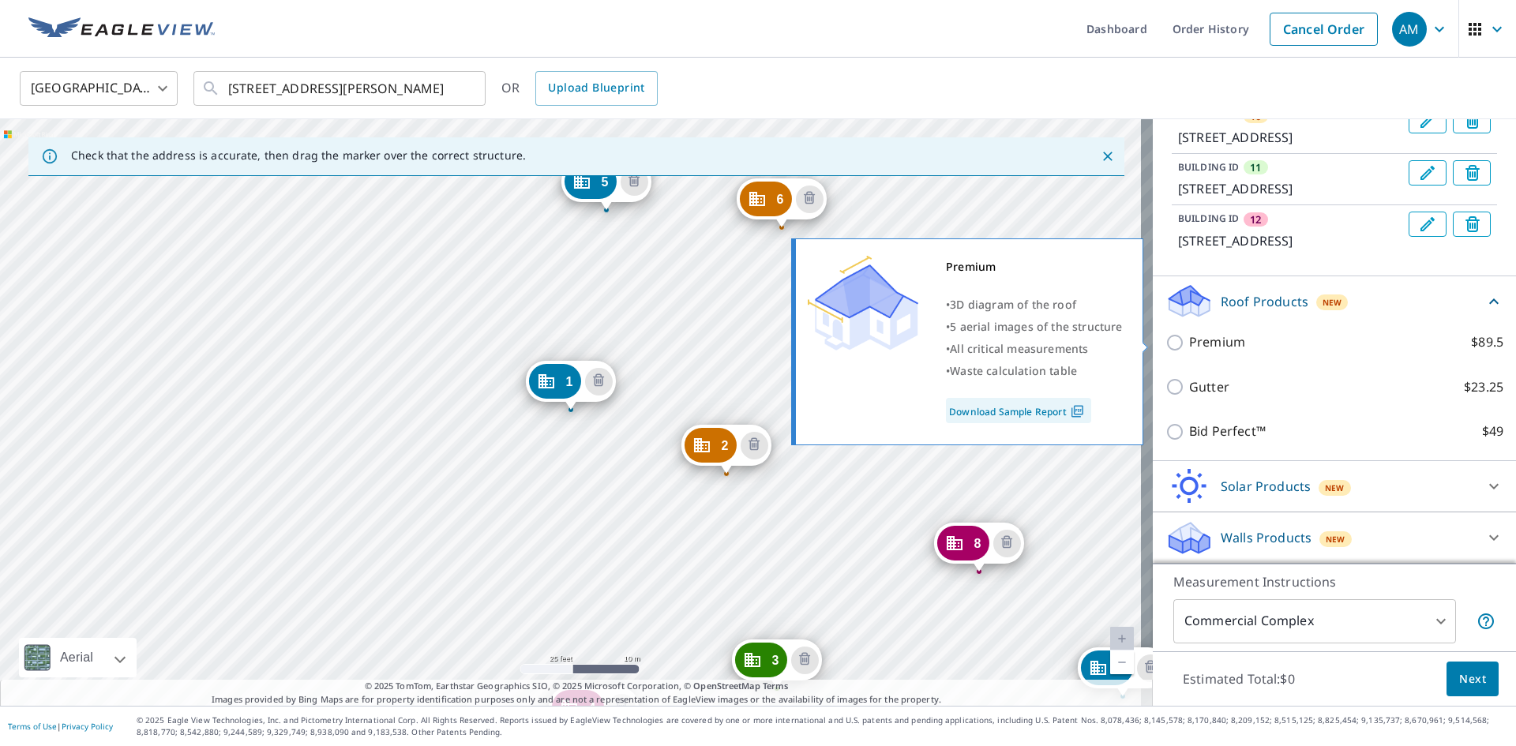
click at [1195, 342] on p "Premium" at bounding box center [1217, 342] width 56 height 20
click at [1189, 342] on input "Premium $89.5" at bounding box center [1177, 342] width 24 height 19
checkbox input "true"
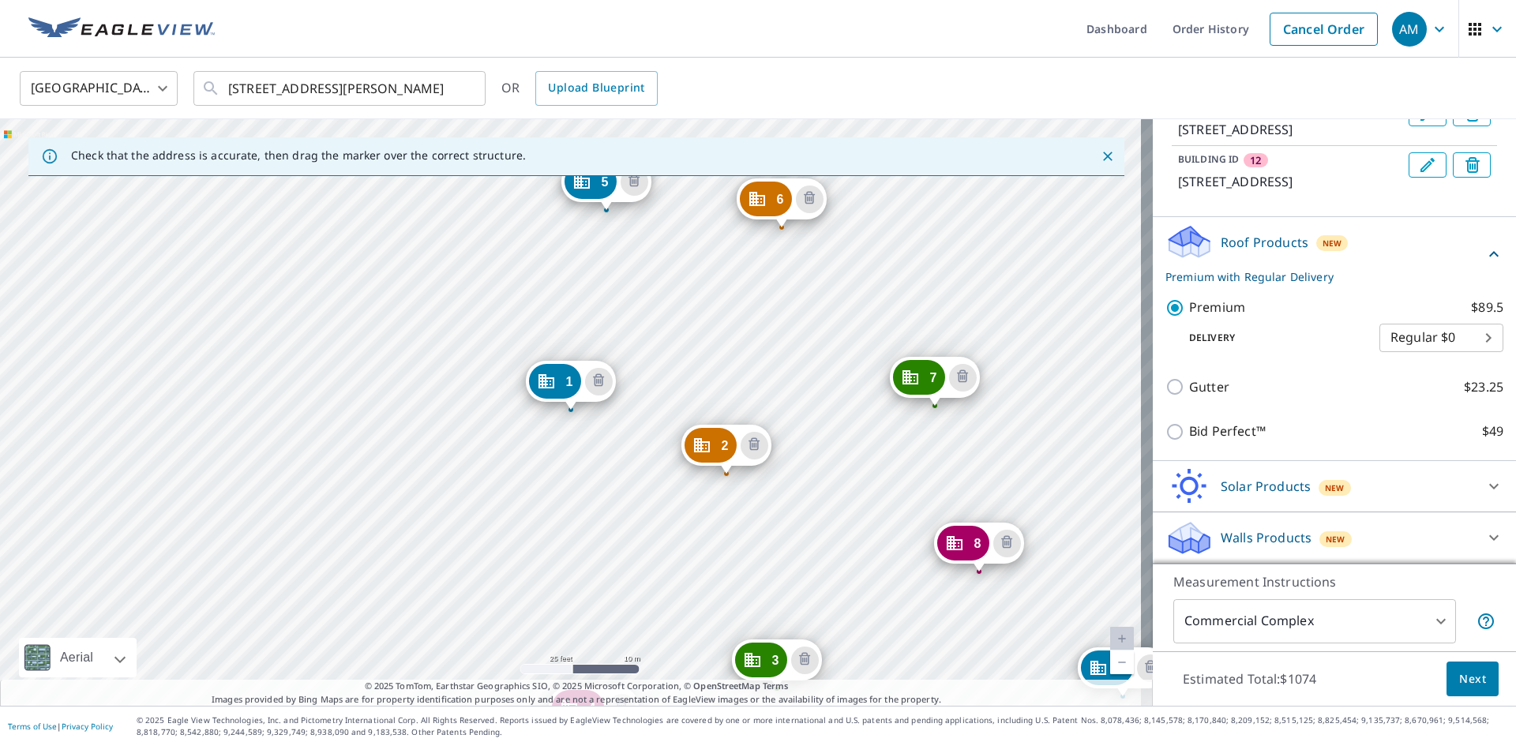
scroll to position [937, 0]
click at [1386, 345] on body "AM AM Dashboard Order History Cancel Order AM United States US ​ 115 Tristant D…" at bounding box center [758, 373] width 1516 height 746
click at [1412, 390] on li "3 Hour $42.25" at bounding box center [1418, 395] width 124 height 28
type input "7"
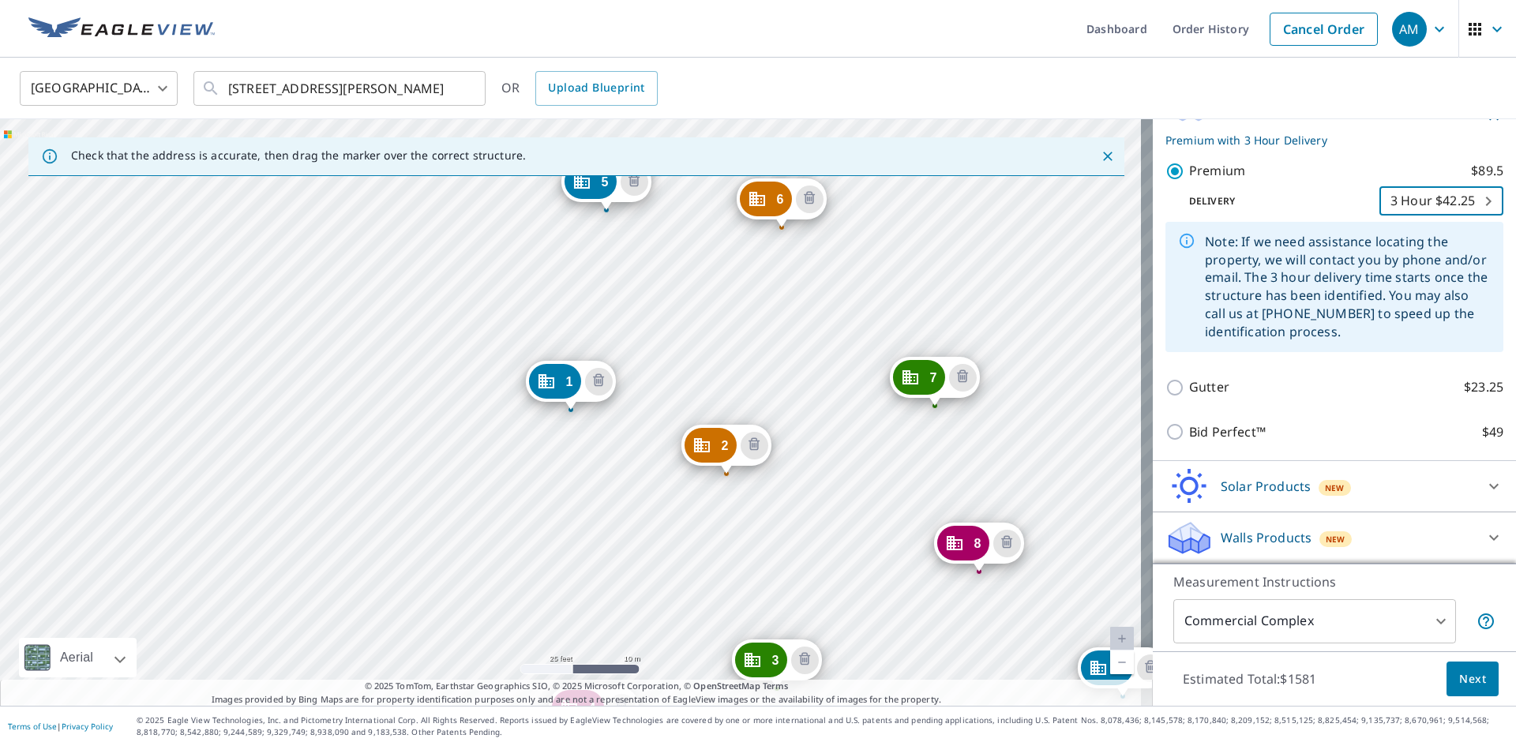
scroll to position [1074, 0]
click at [1474, 684] on button "Next" at bounding box center [1473, 680] width 52 height 36
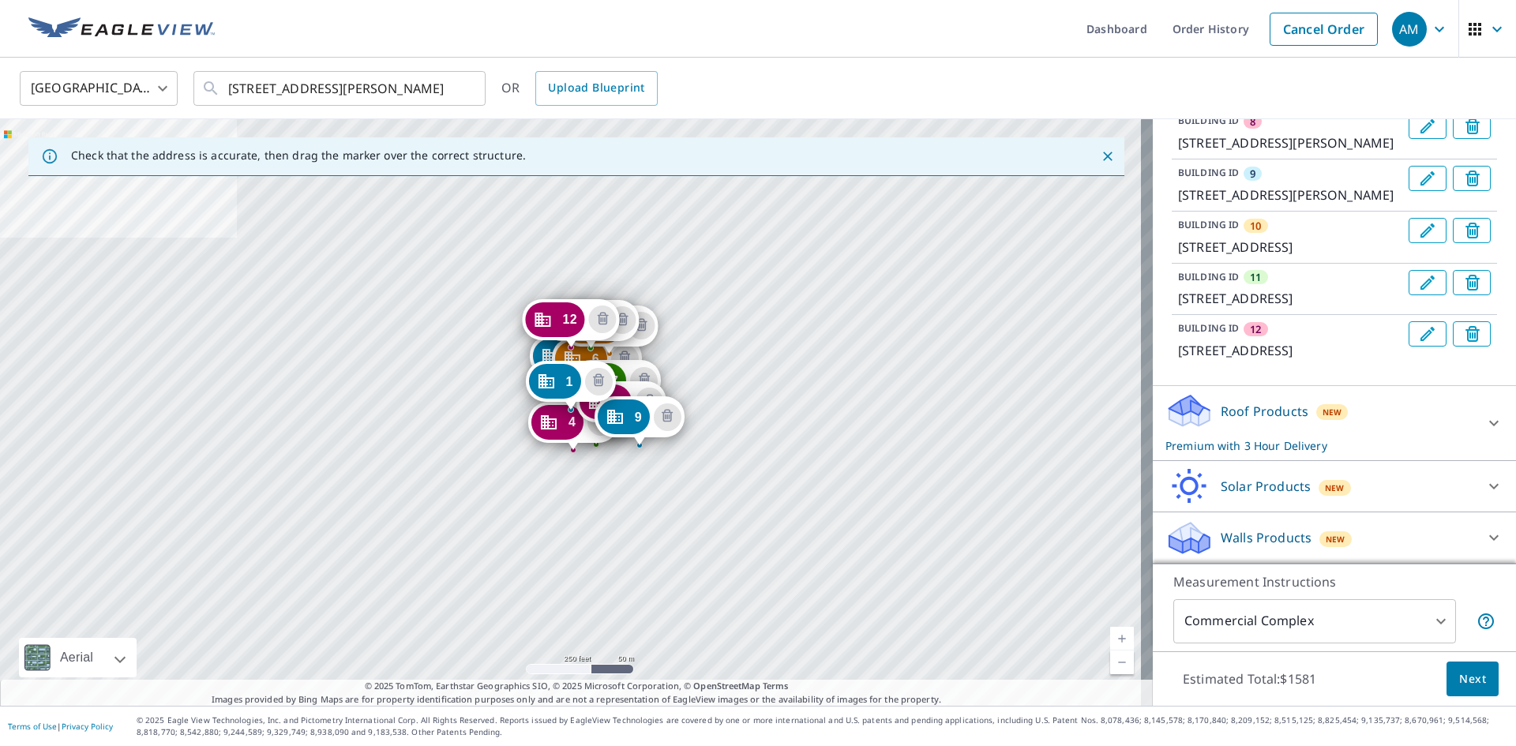
scroll to position [768, 0]
click at [1356, 405] on div "Roof Products New Premium with 3 Hour Delivery" at bounding box center [1320, 423] width 310 height 62
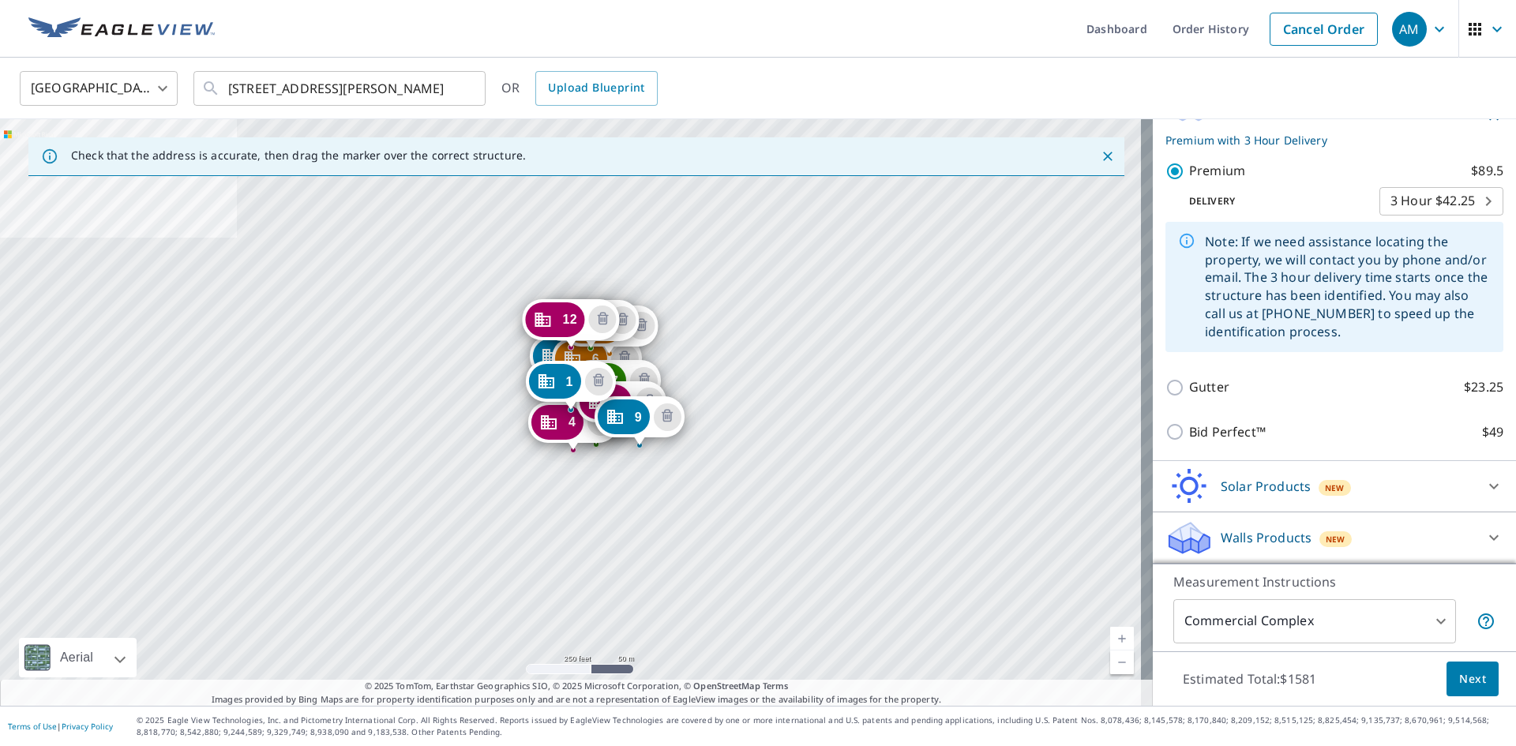
scroll to position [1005, 0]
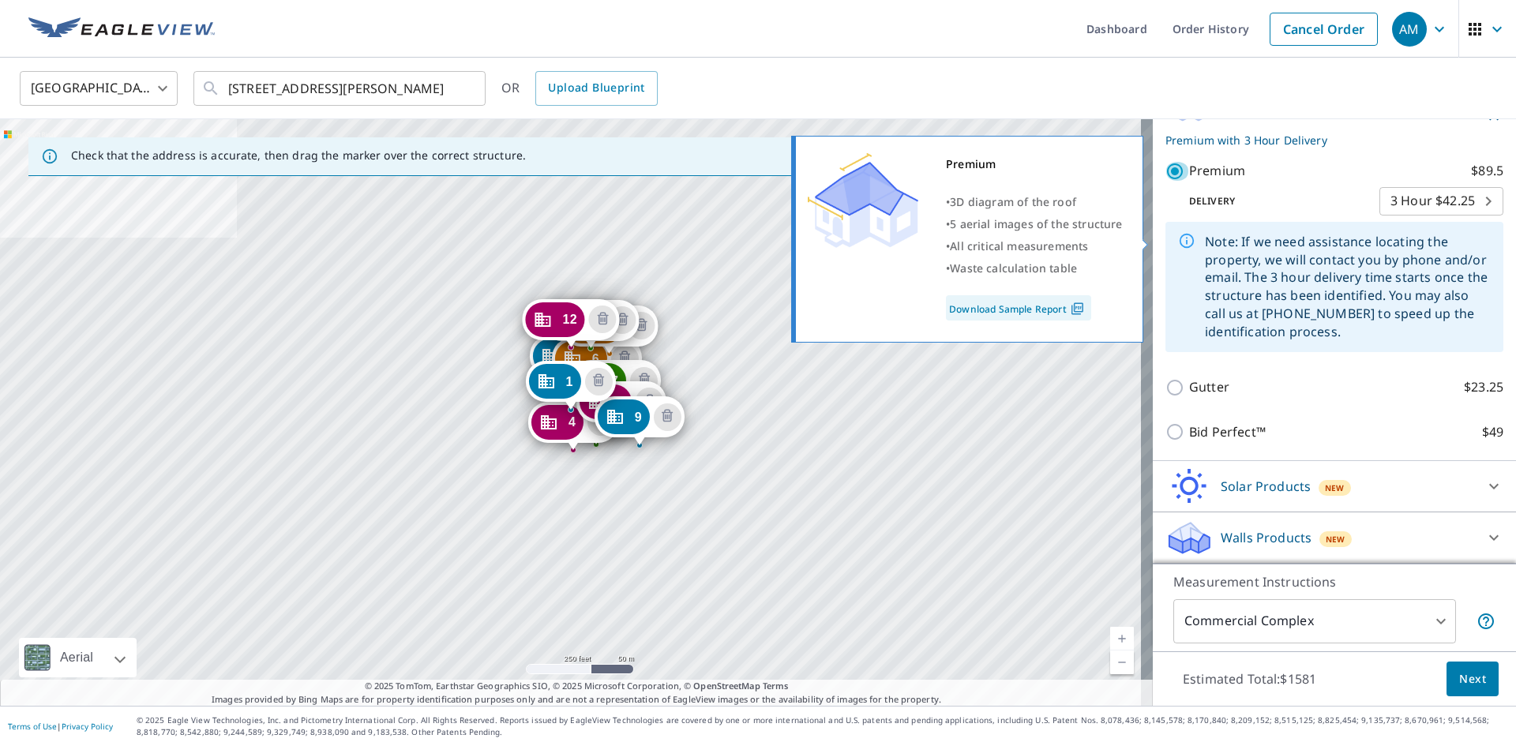
click at [1165, 181] on input "Premium $89.5" at bounding box center [1177, 171] width 24 height 19
checkbox input "false"
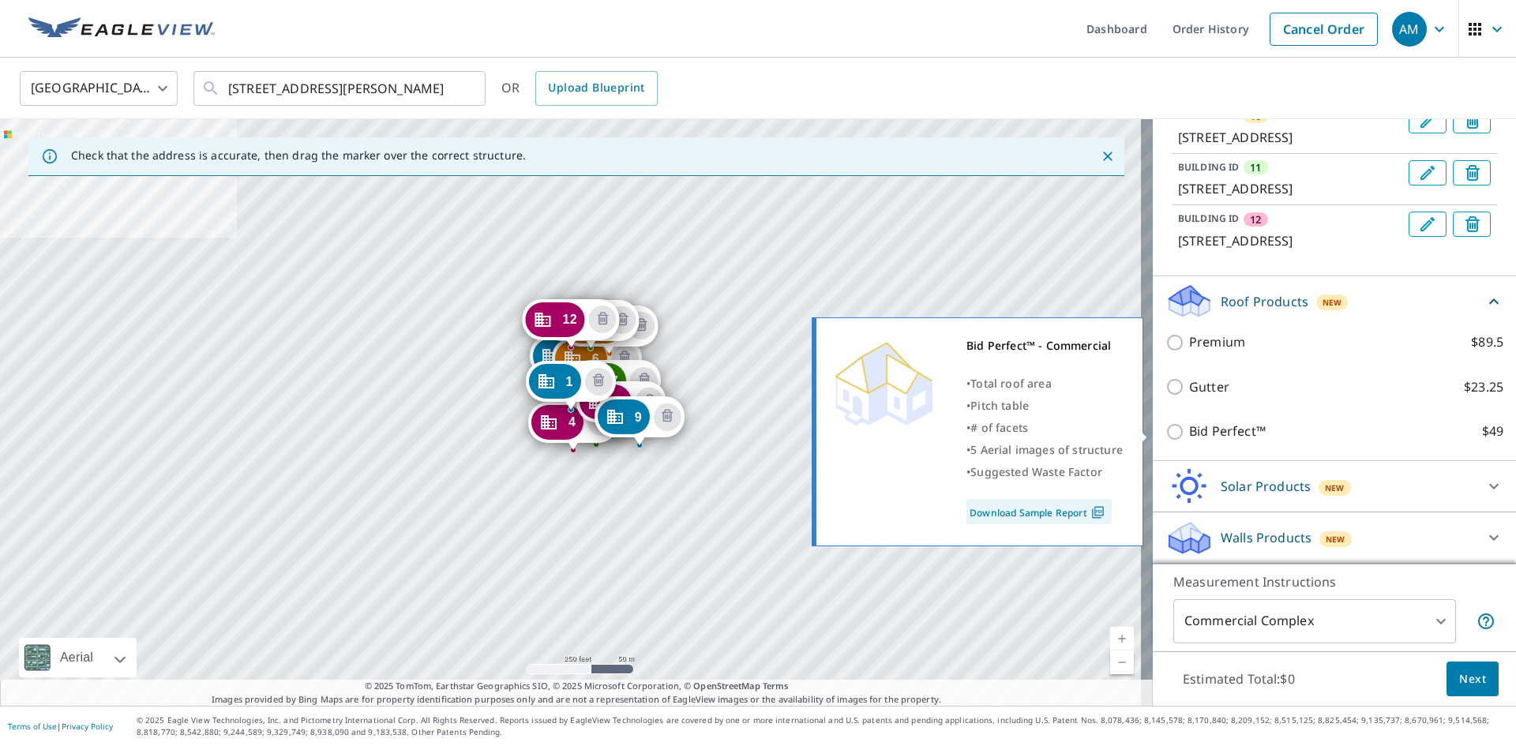
click at [1236, 431] on p "Bid Perfect™" at bounding box center [1227, 432] width 77 height 20
click at [1189, 431] on input "Bid Perfect™ $49" at bounding box center [1177, 431] width 24 height 19
checkbox input "true"
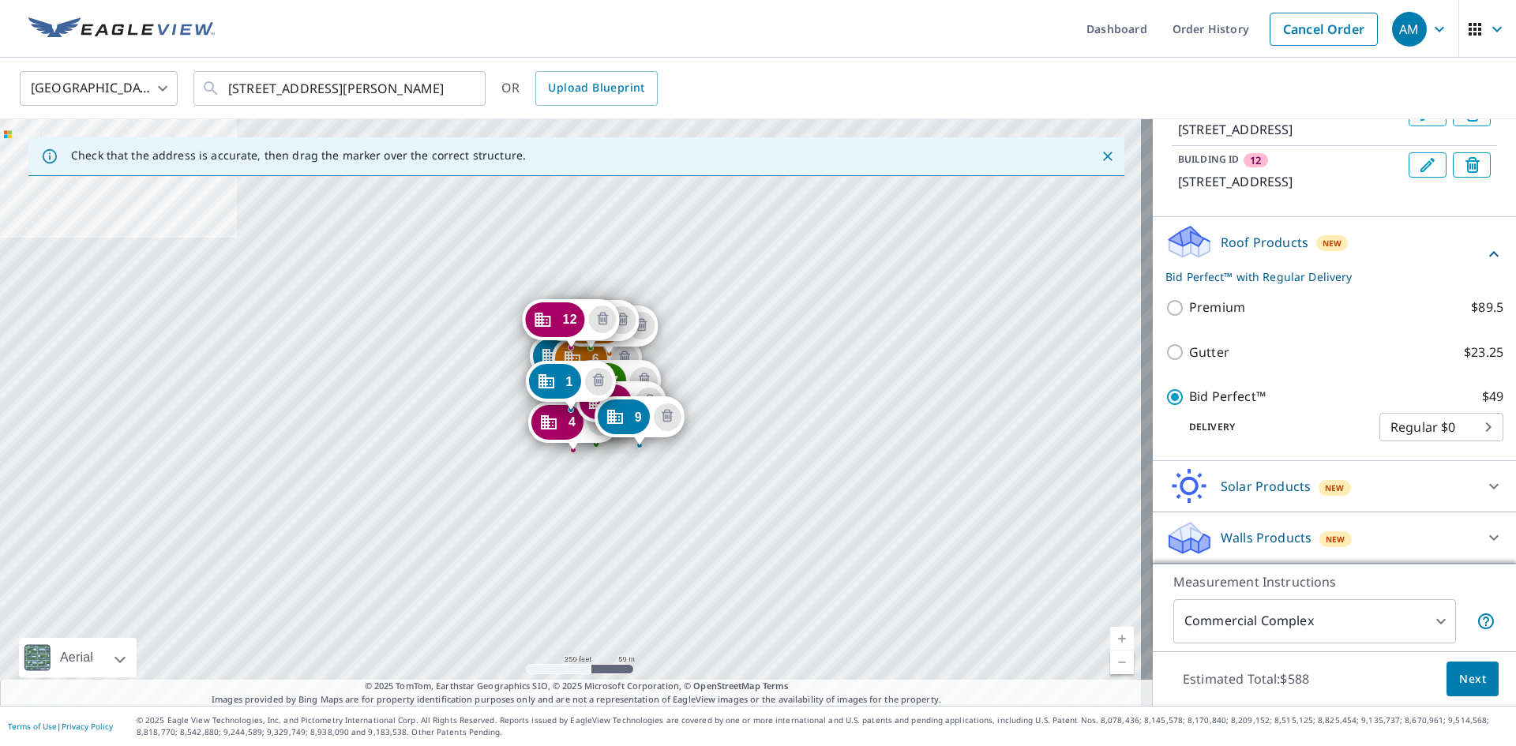
scroll to position [937, 0]
click at [1443, 433] on body "AM AM Dashboard Order History Cancel Order AM United States US ​ 115 Tristant D…" at bounding box center [758, 373] width 1516 height 746
click at [1443, 433] on li "Regular $0" at bounding box center [1418, 427] width 124 height 28
click at [1459, 681] on span "Next" at bounding box center [1472, 680] width 27 height 20
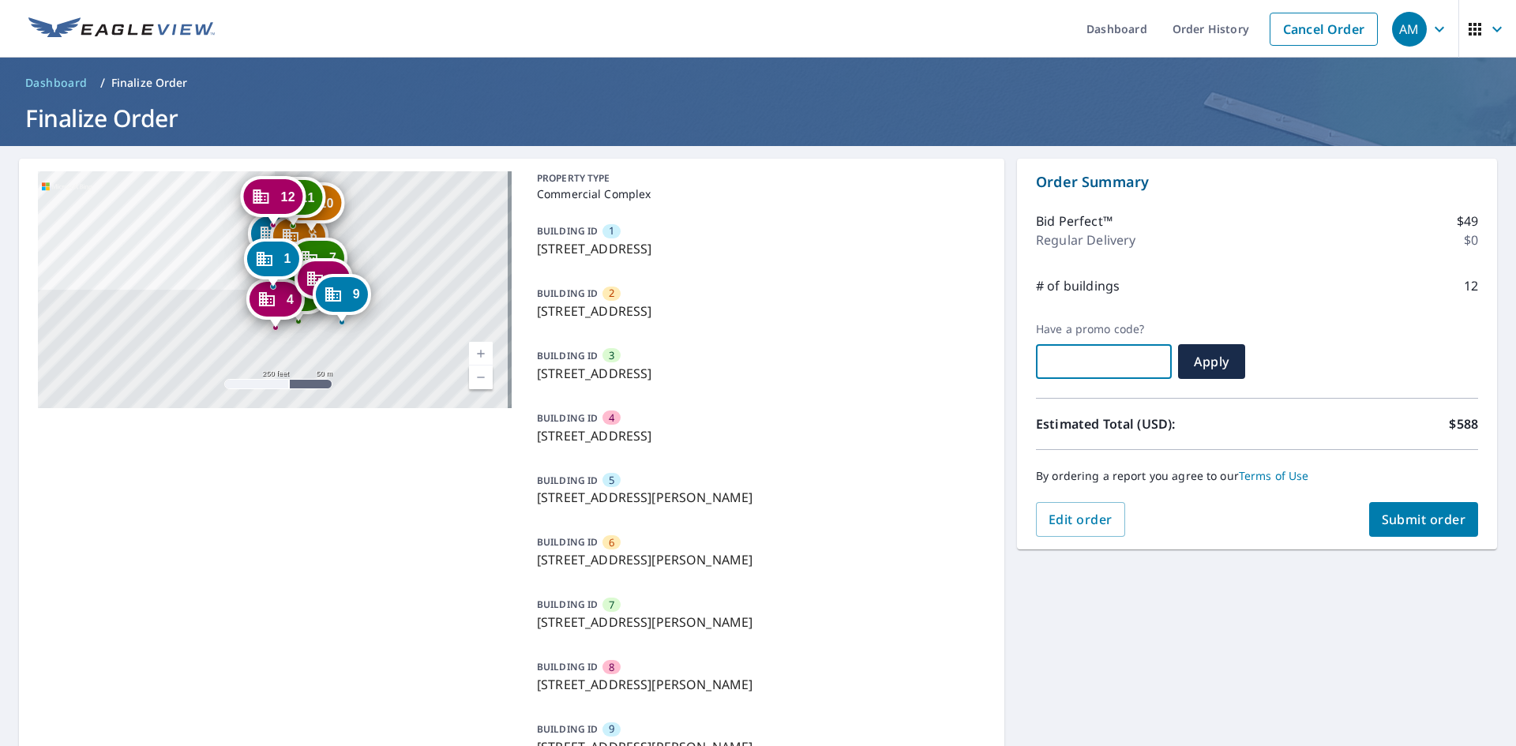
click at [1150, 373] on input "text" at bounding box center [1104, 362] width 136 height 44
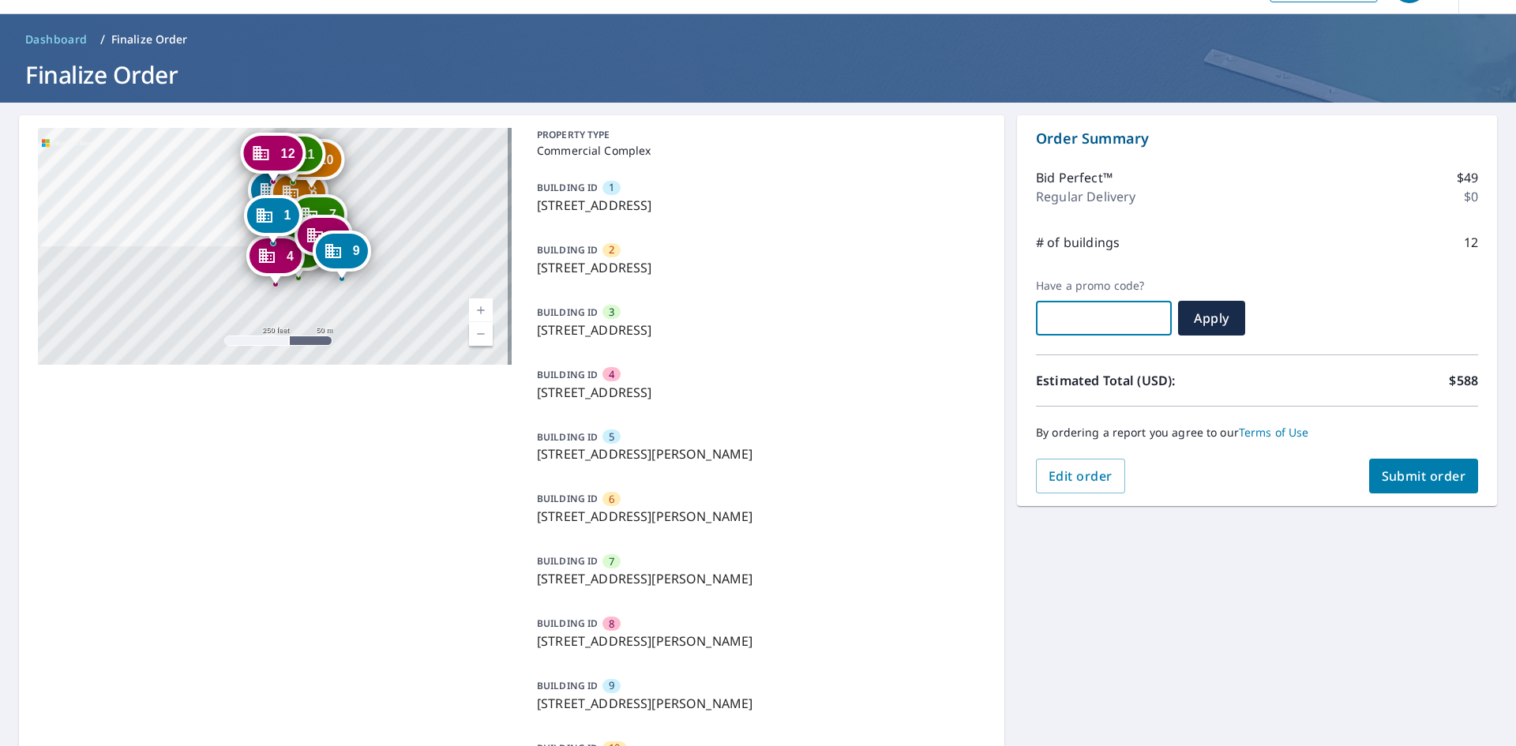
scroll to position [79, 0]
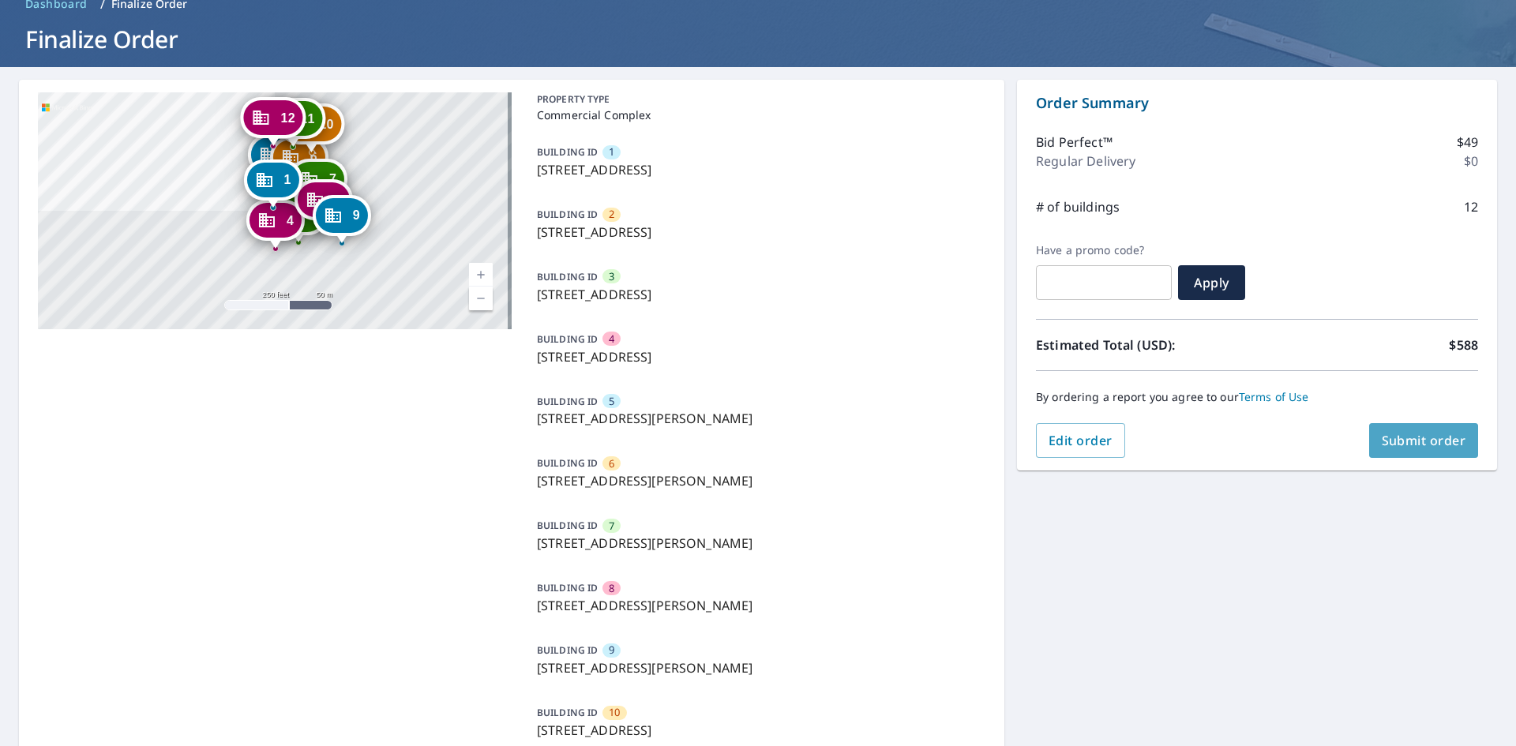
click at [1452, 440] on span "Submit order" at bounding box center [1424, 440] width 84 height 17
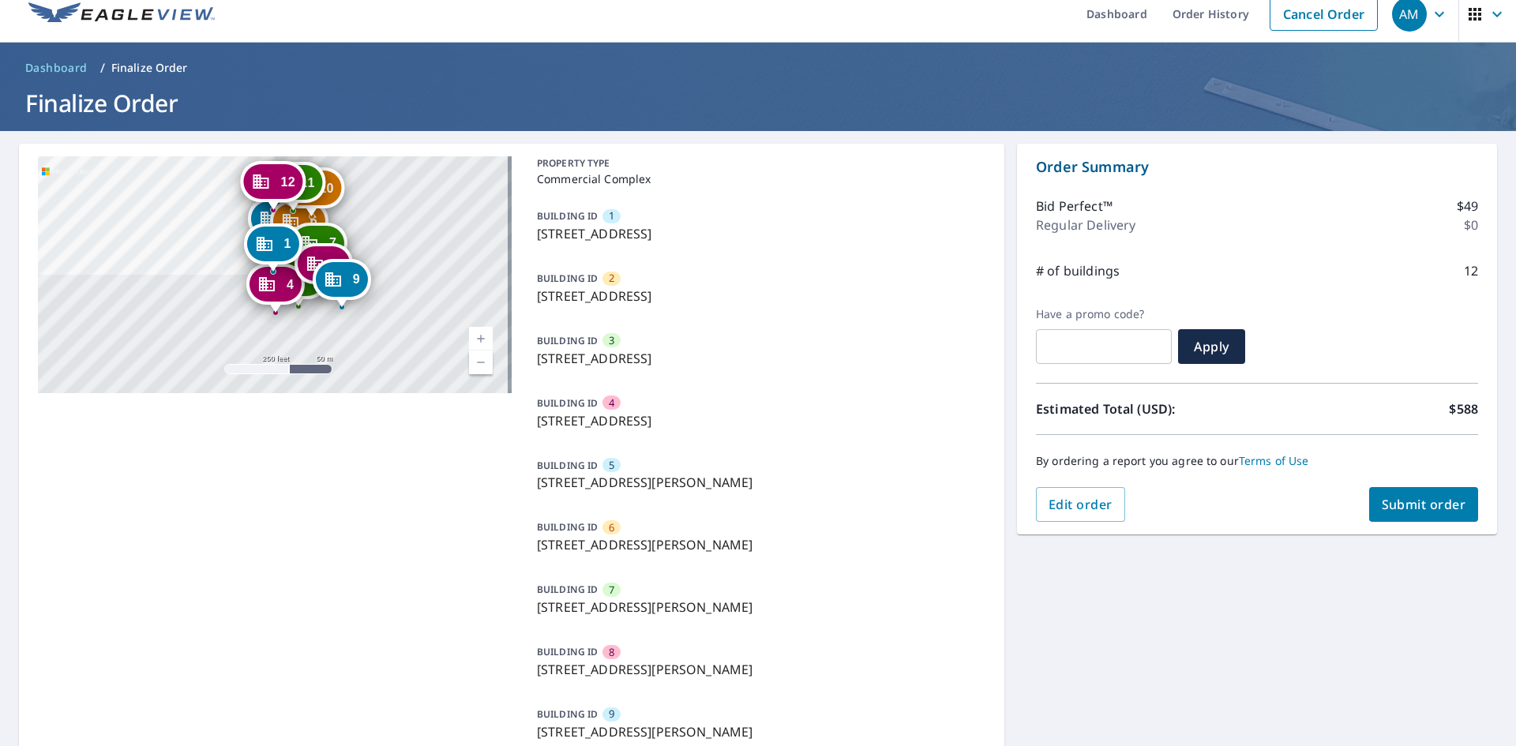
scroll to position [0, 0]
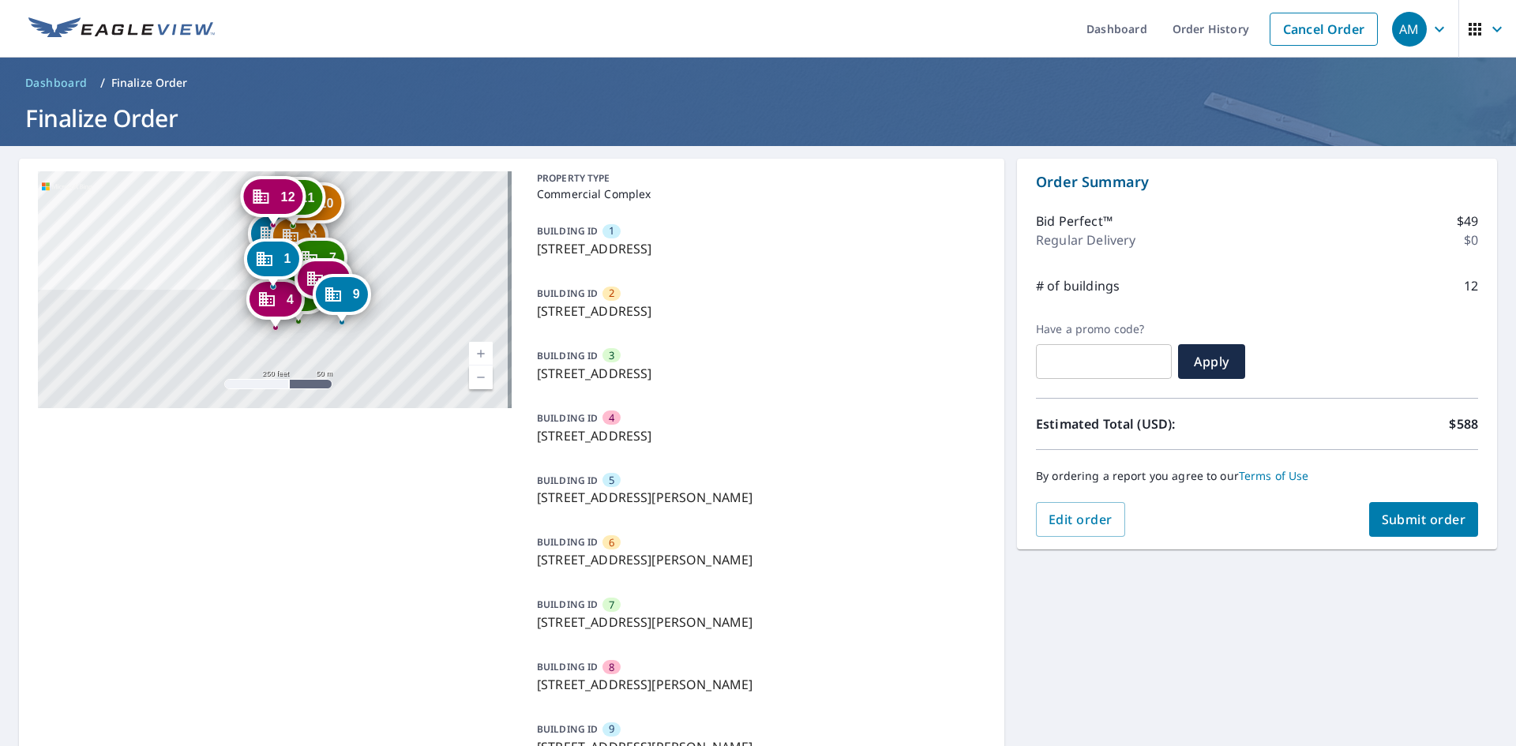
click at [1415, 520] on span "Submit order" at bounding box center [1424, 519] width 84 height 17
click at [1267, 476] on link "Terms of Use" at bounding box center [1274, 475] width 70 height 15
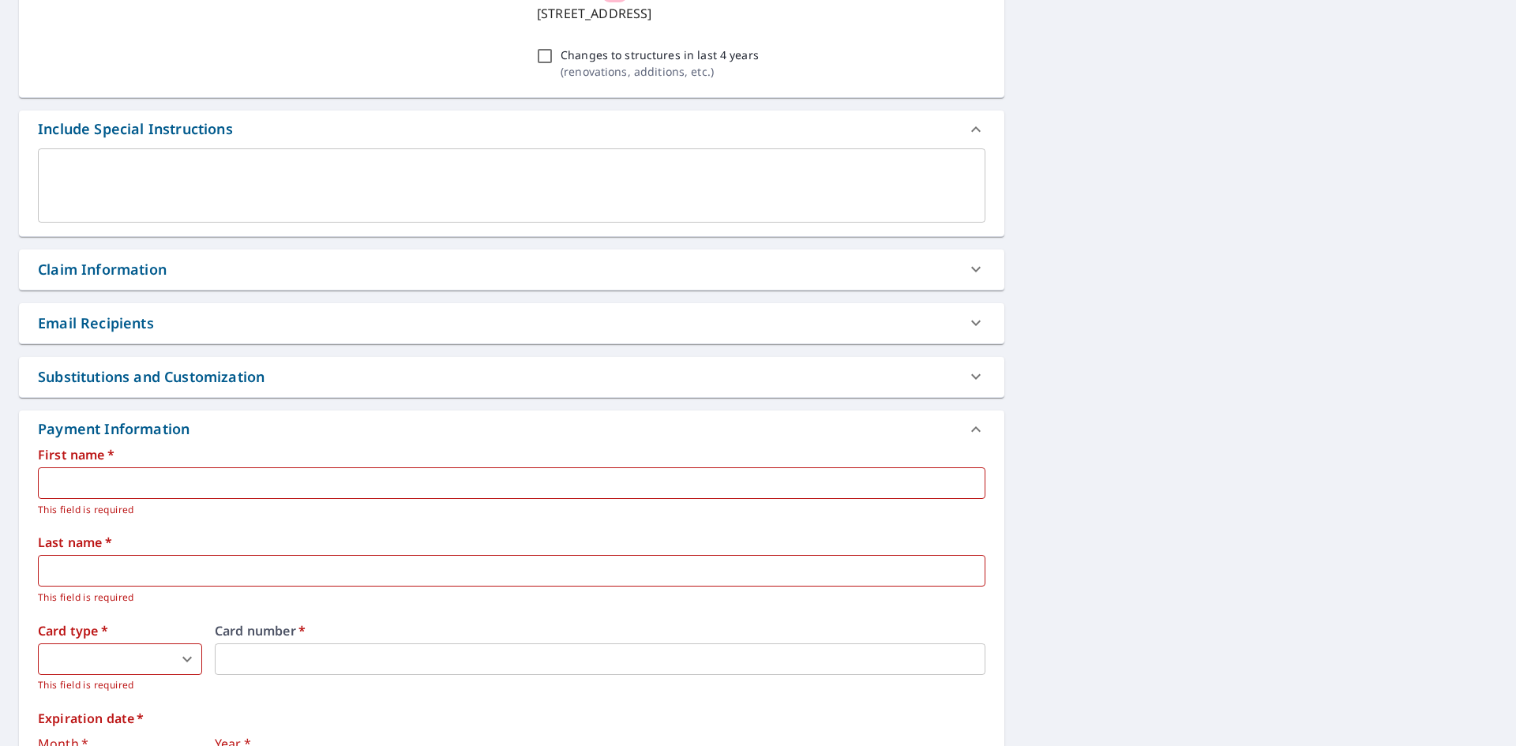
scroll to position [1105, 0]
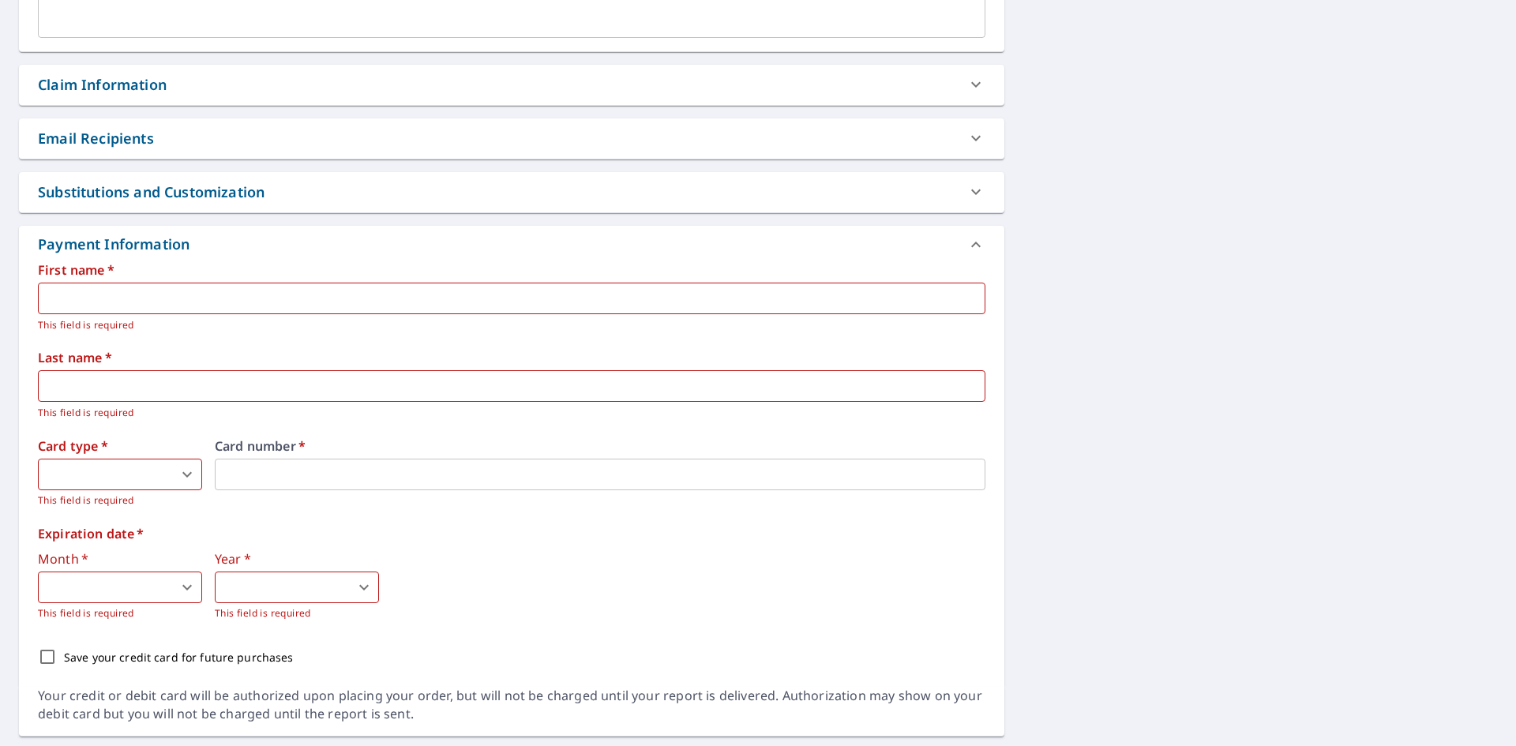
click at [223, 295] on input "text" at bounding box center [512, 299] width 948 height 32
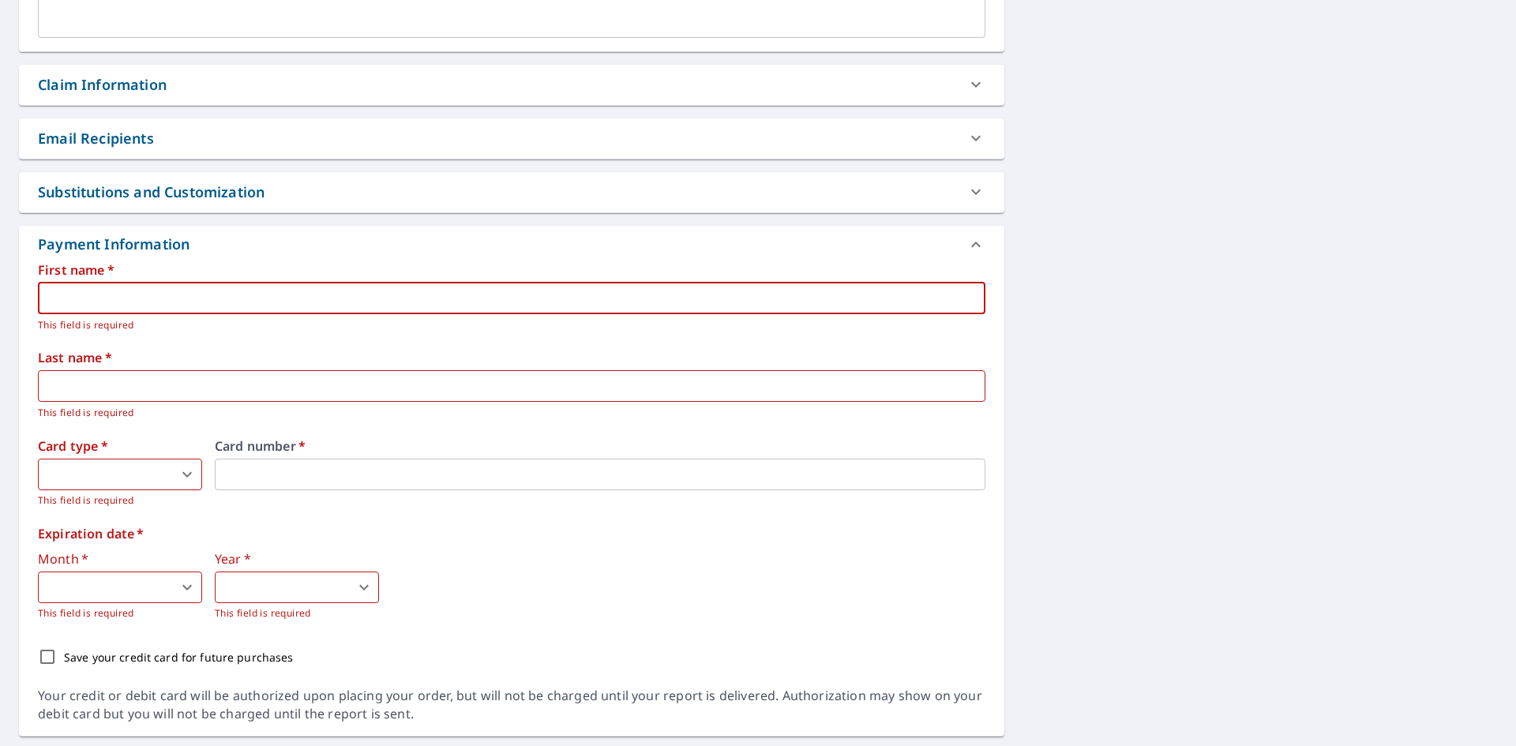
click at [187, 306] on input "text" at bounding box center [512, 299] width 948 height 32
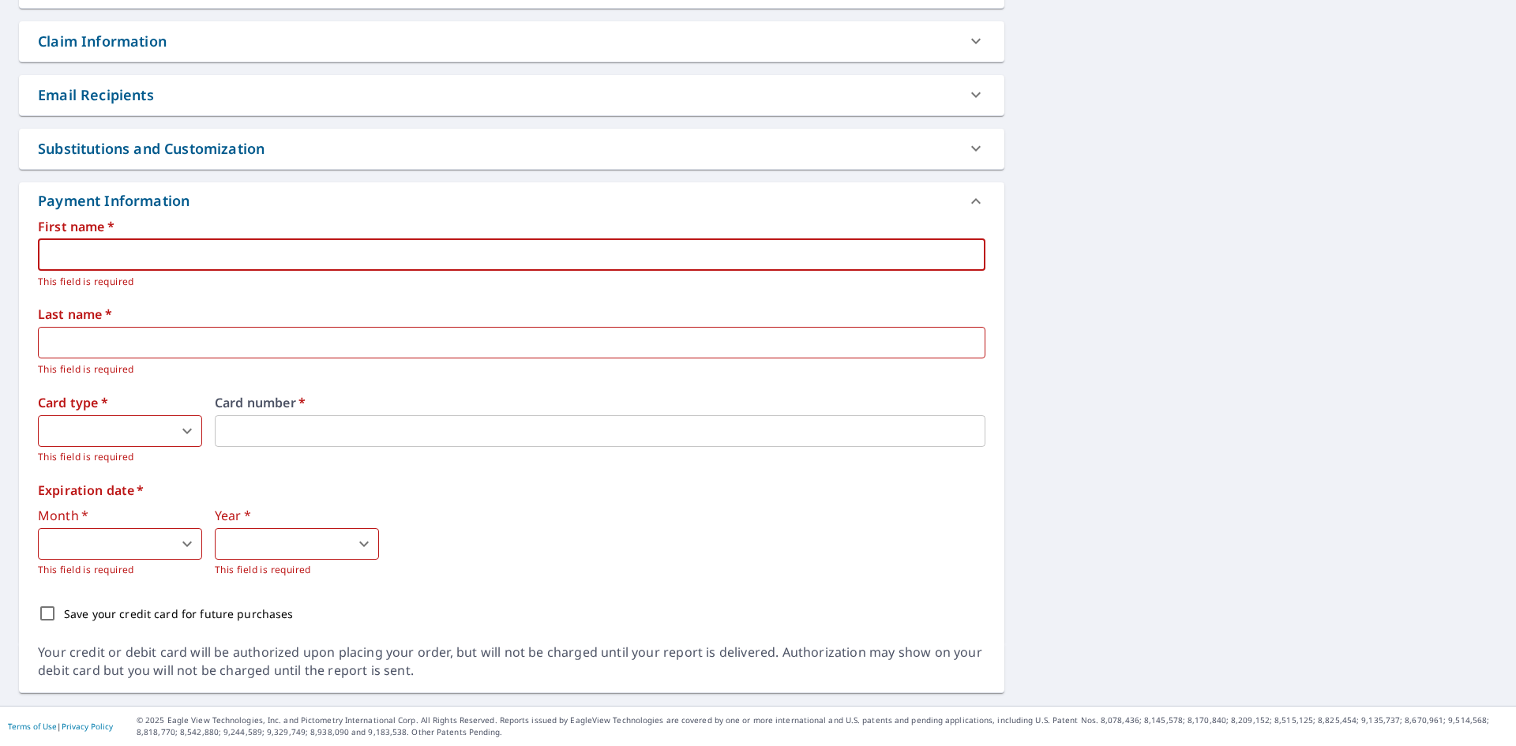
drag, startPoint x: 159, startPoint y: 509, endPoint x: 156, endPoint y: 498, distance: 11.5
click at [159, 508] on div "Expiration date   * Month   * ​ 0 ​ This field is required Year   * ​ 0 ​ This …" at bounding box center [512, 531] width 948 height 94
click at [130, 433] on body "AM AM Dashboard Order History Cancel Order AM Dashboard / Finalize Order Finali…" at bounding box center [758, 373] width 1516 height 746
click at [115, 496] on li "Visa" at bounding box center [120, 496] width 164 height 28
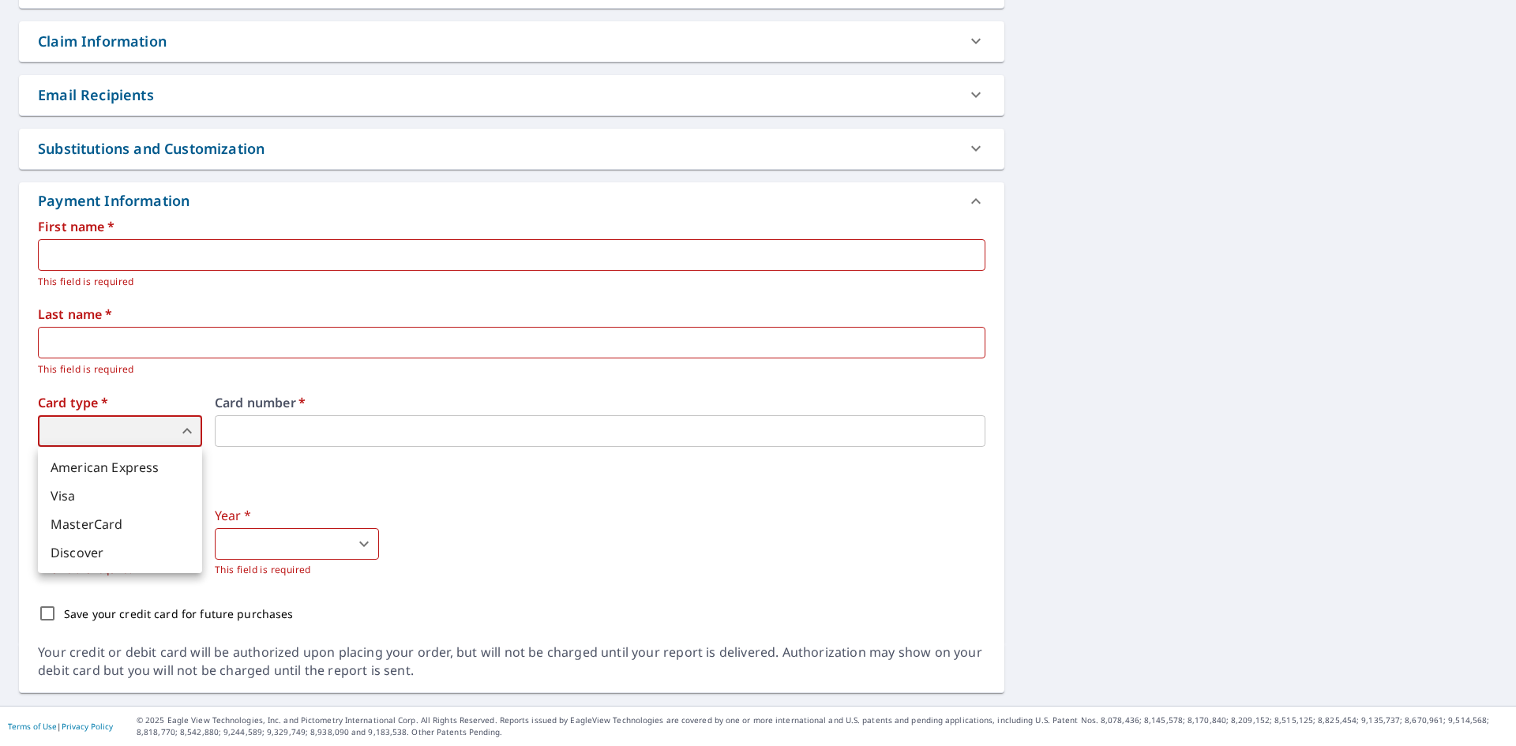
type input "2"
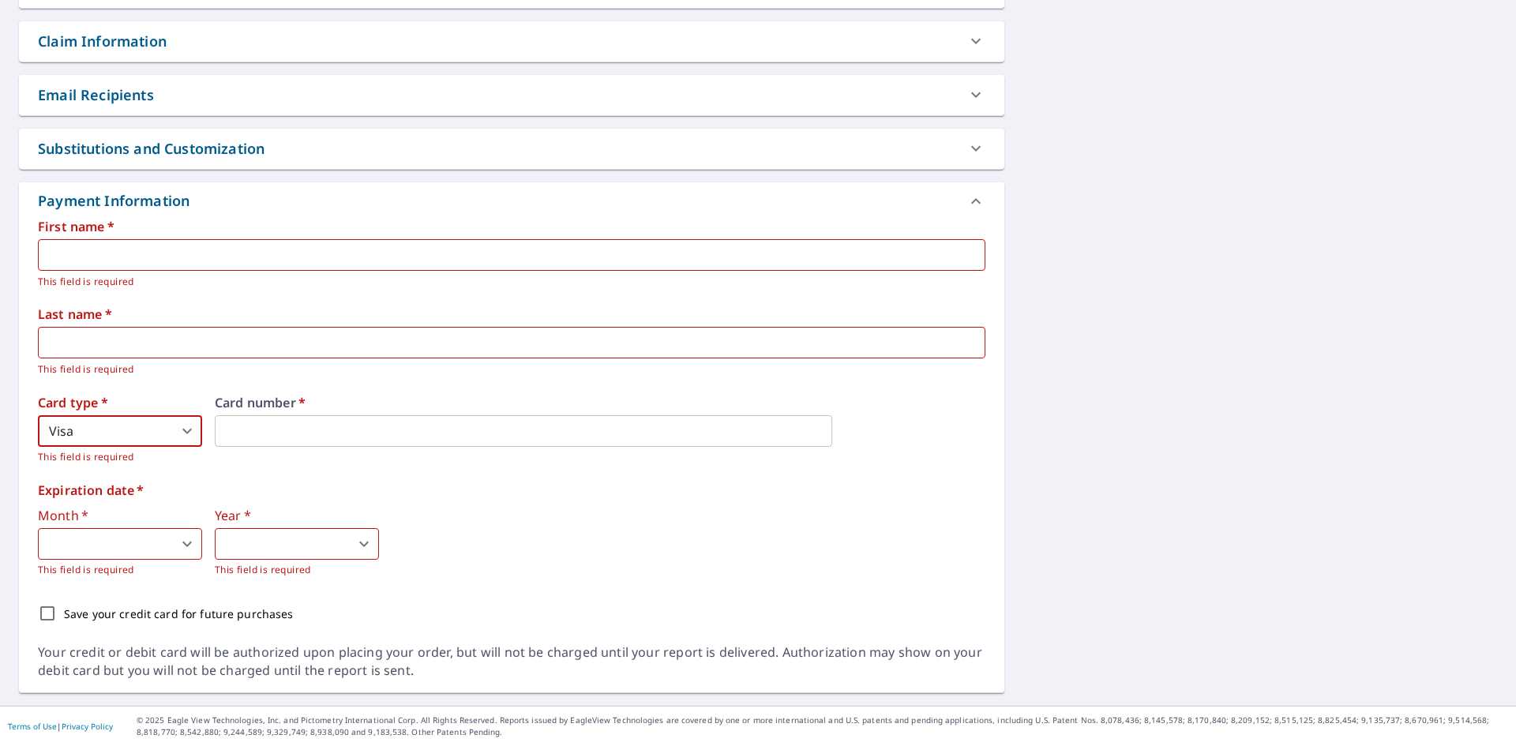
click at [171, 253] on input "text" at bounding box center [512, 255] width 948 height 32
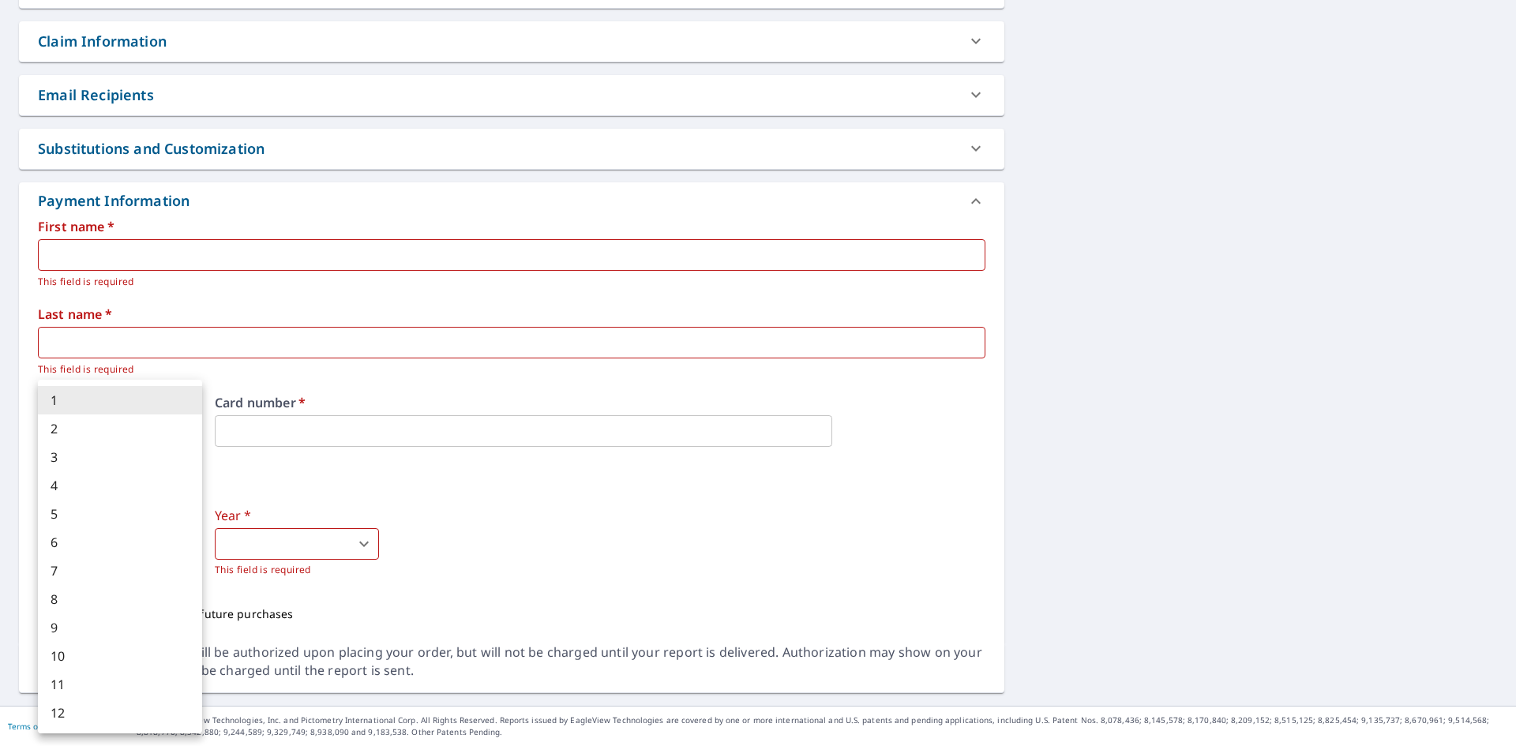
click at [107, 543] on body "AM AM Dashboard Order History Cancel Order AM Dashboard / Finalize Order Finali…" at bounding box center [758, 373] width 1516 height 746
click at [88, 460] on li "3" at bounding box center [120, 457] width 164 height 28
type input "3"
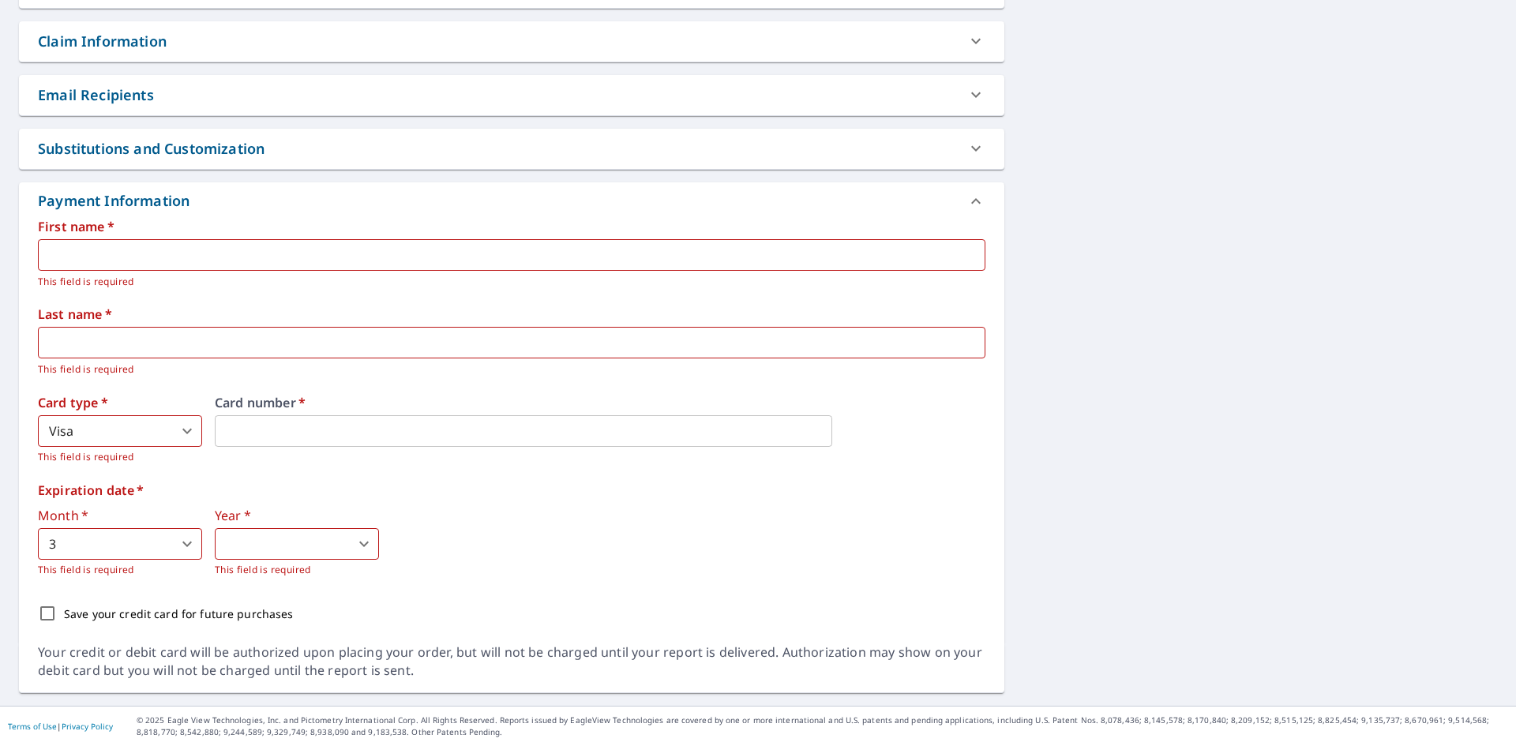
click at [345, 546] on body "AM AM Dashboard Order History Cancel Order AM Dashboard / Finalize Order Finali…" at bounding box center [758, 373] width 1516 height 746
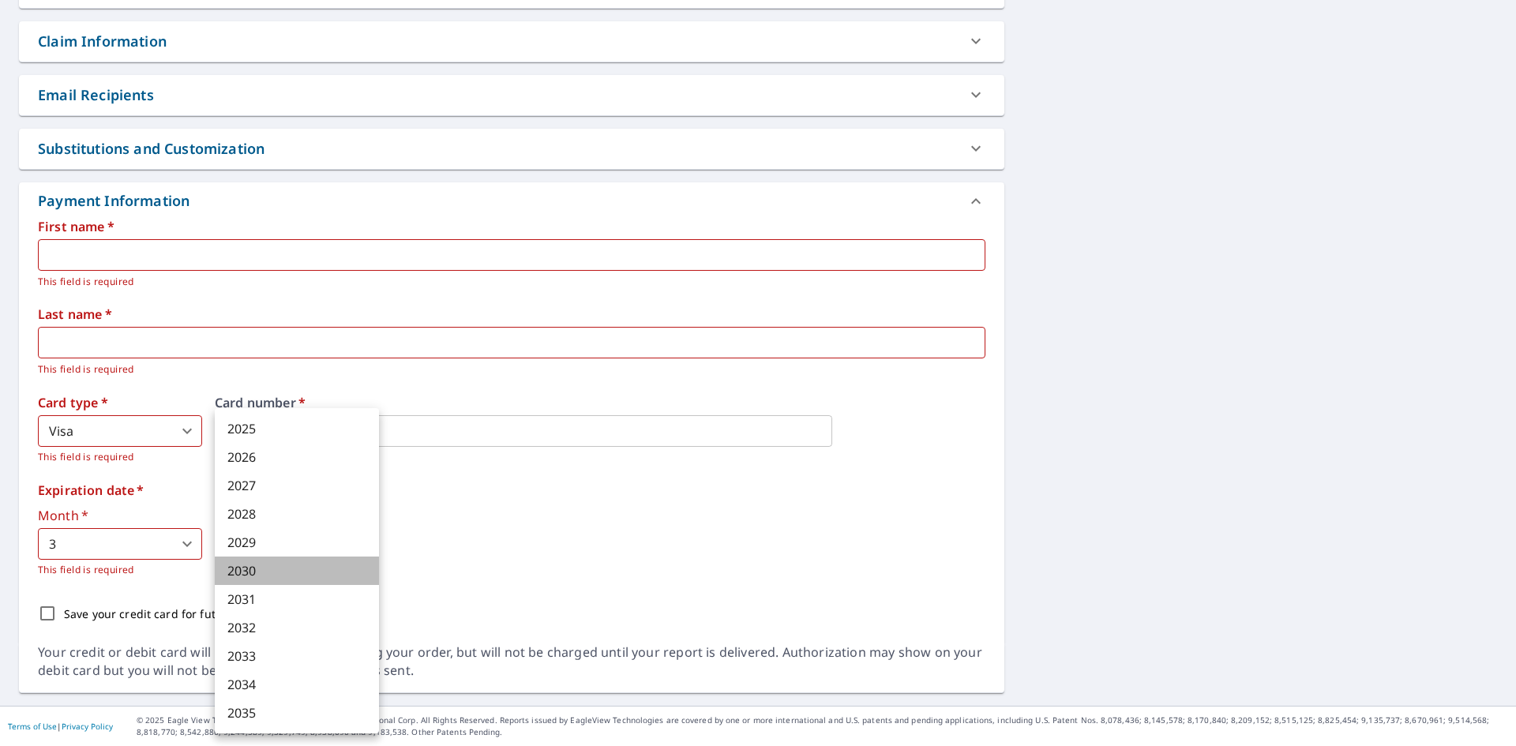
drag, startPoint x: 260, startPoint y: 572, endPoint x: 239, endPoint y: 591, distance: 28.5
click at [259, 572] on li "2030" at bounding box center [297, 571] width 164 height 28
type input "2030"
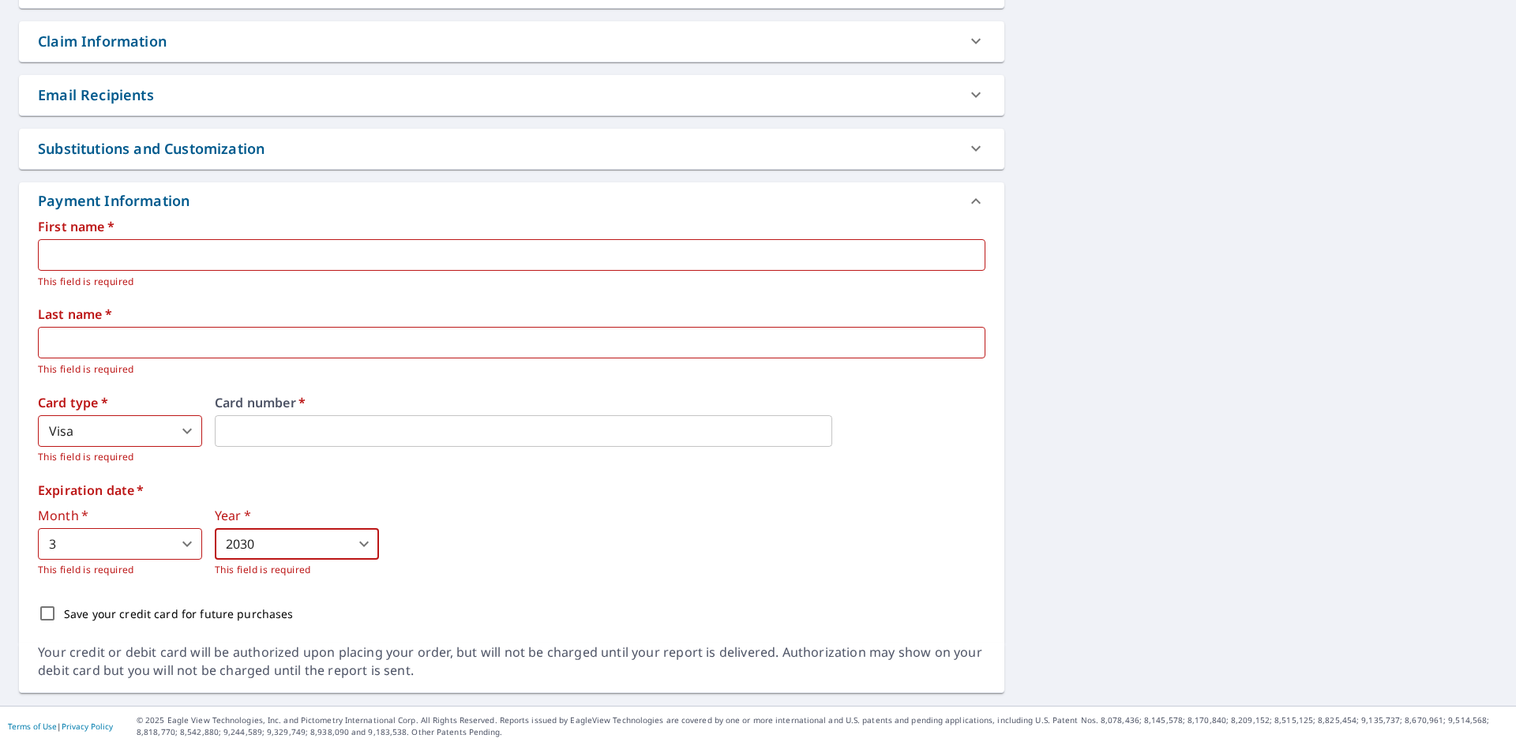
click at [148, 609] on p "Save your credit card for future purchases" at bounding box center [179, 614] width 230 height 17
click at [64, 609] on input "Save your credit card for future purchases" at bounding box center [47, 613] width 33 height 33
checkbox input "true"
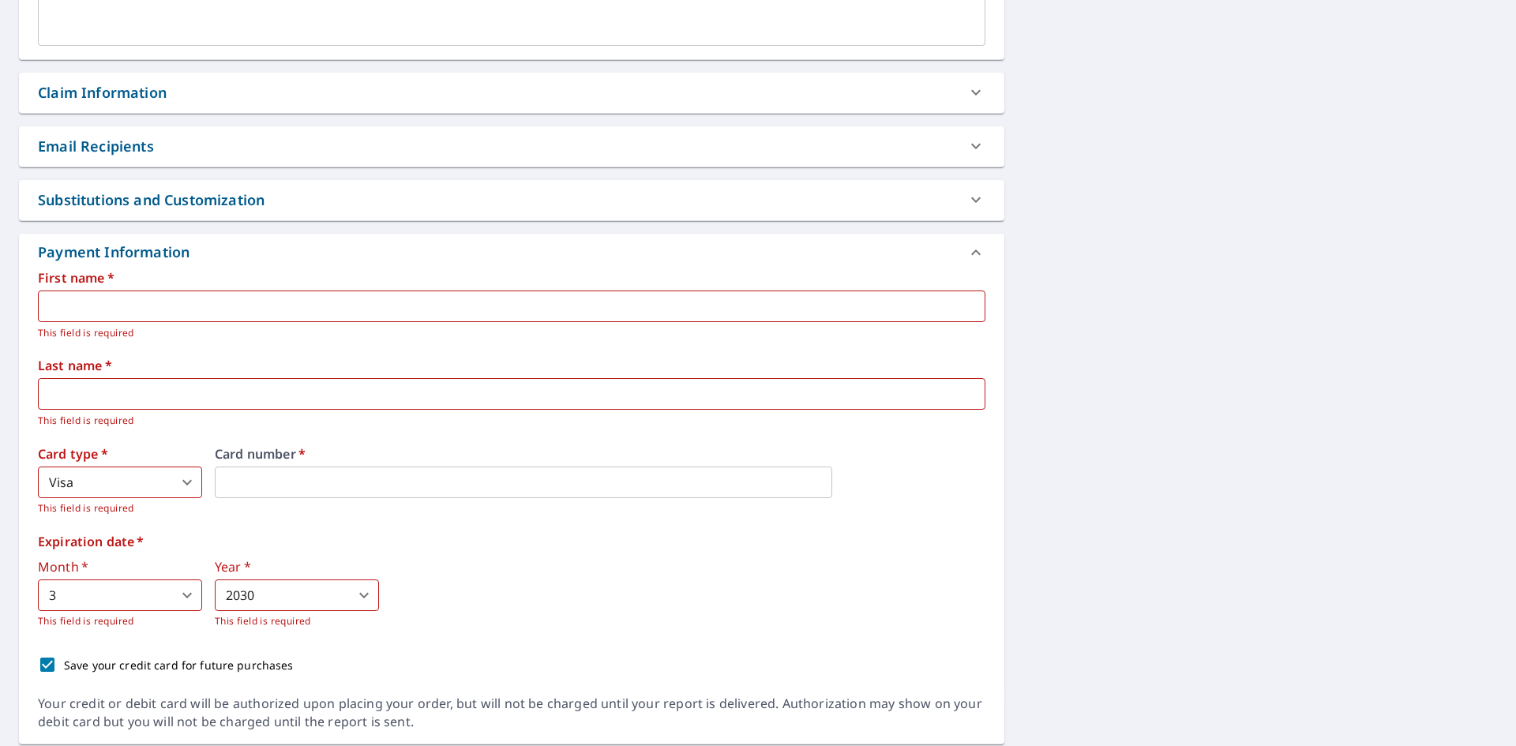
scroll to position [1070, 0]
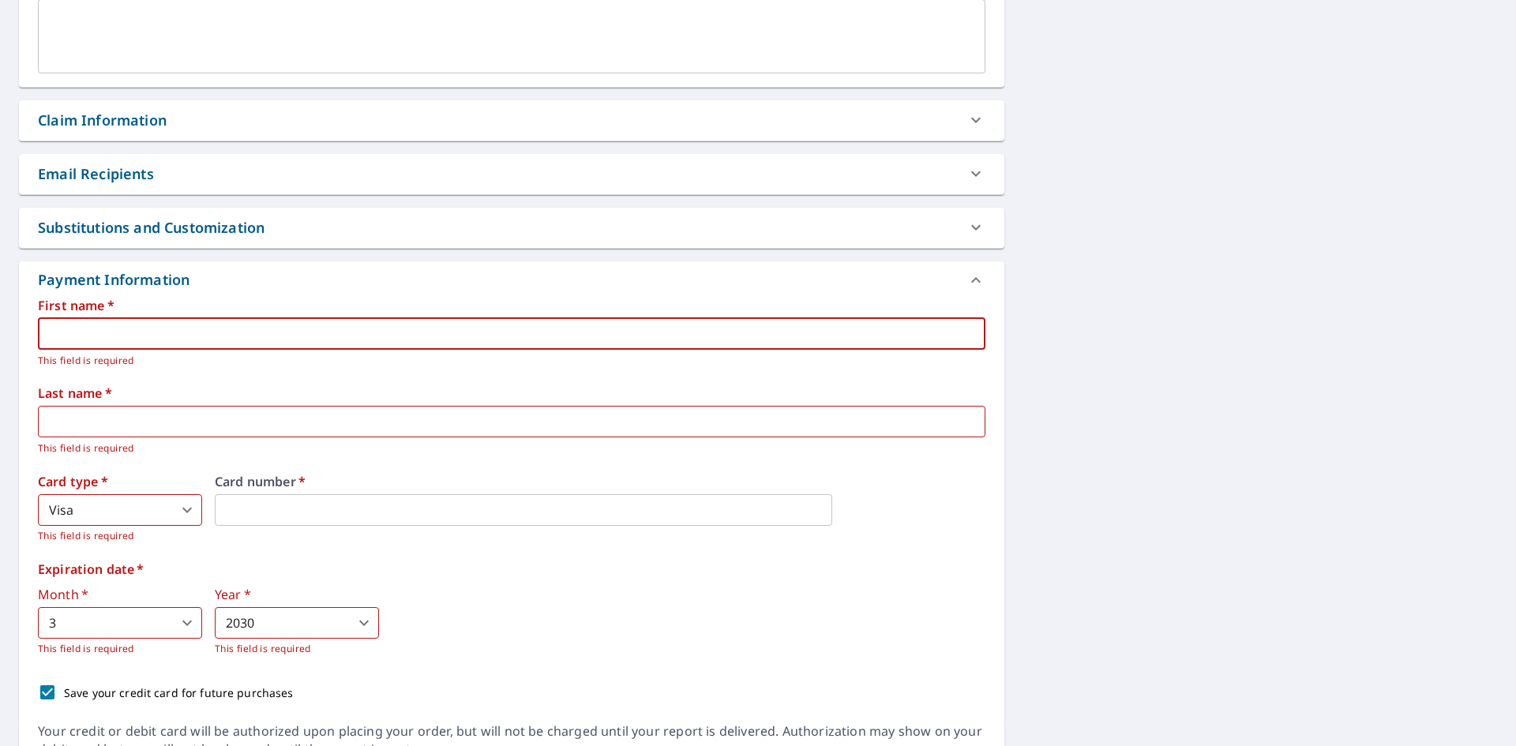
click at [137, 337] on input "text" at bounding box center [512, 334] width 948 height 32
drag, startPoint x: 140, startPoint y: 336, endPoint x: 95, endPoint y: 340, distance: 45.2
click at [95, 340] on input "Krystle Valdez" at bounding box center [512, 334] width 948 height 32
type input "Krystle"
click at [107, 408] on input "text" at bounding box center [512, 422] width 948 height 32
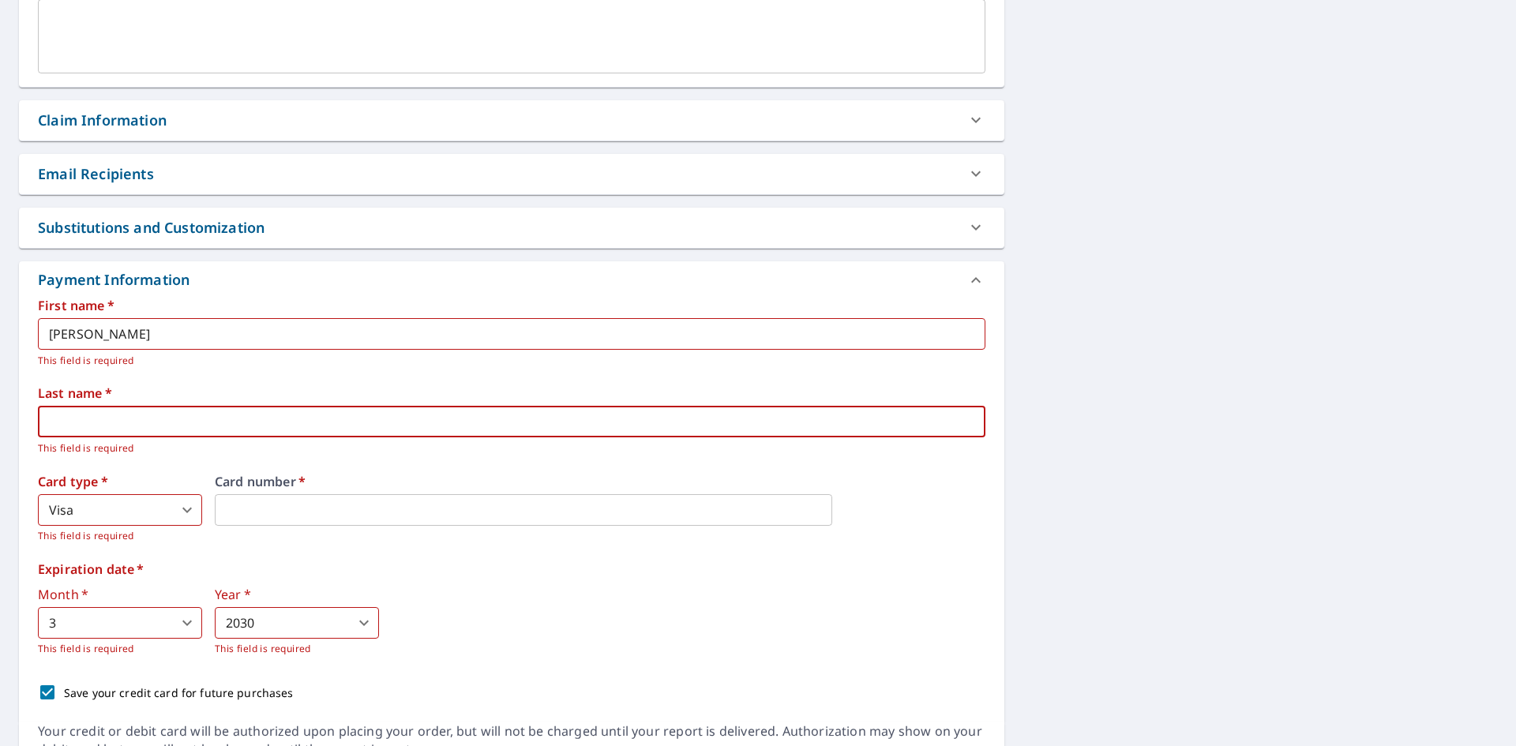
paste input "Valdez"
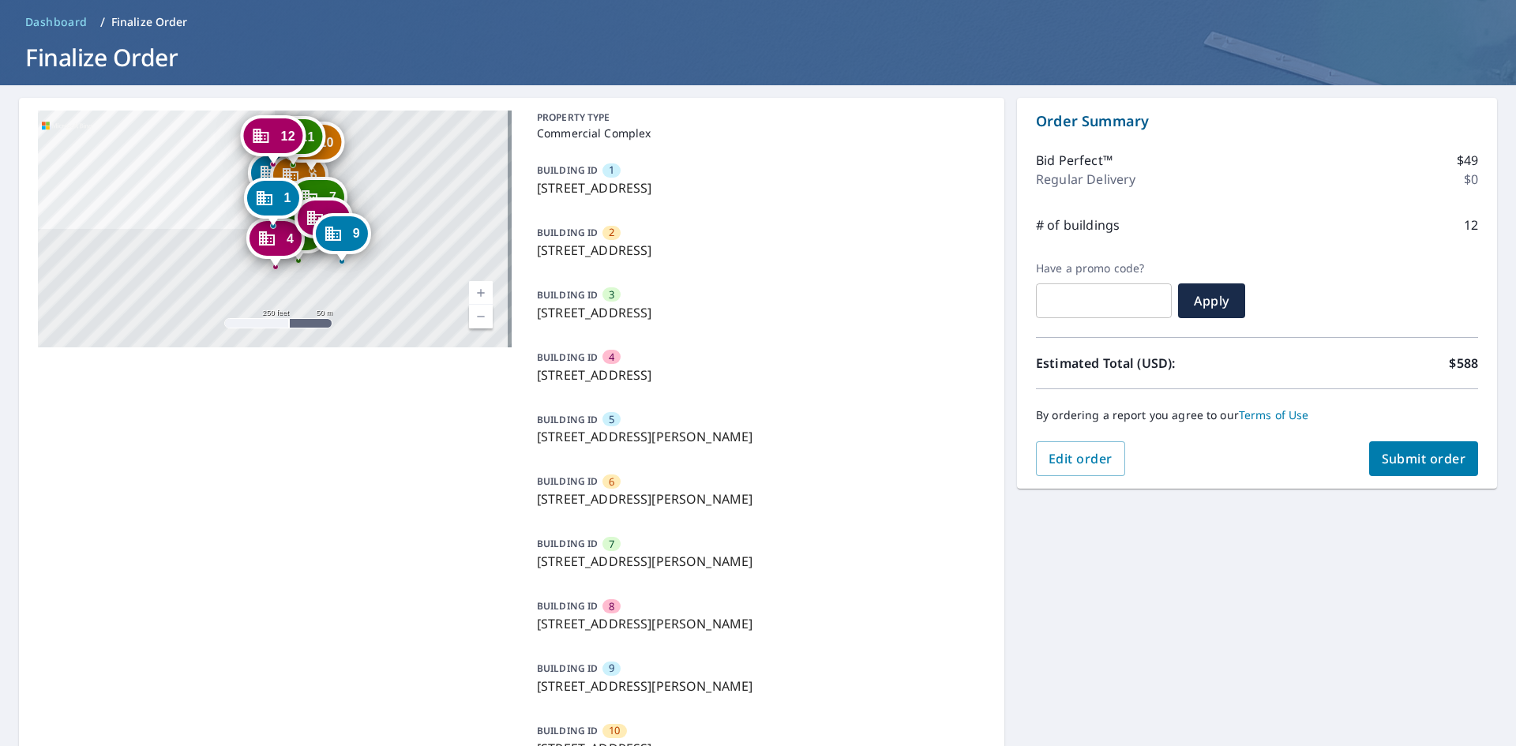
scroll to position [0, 0]
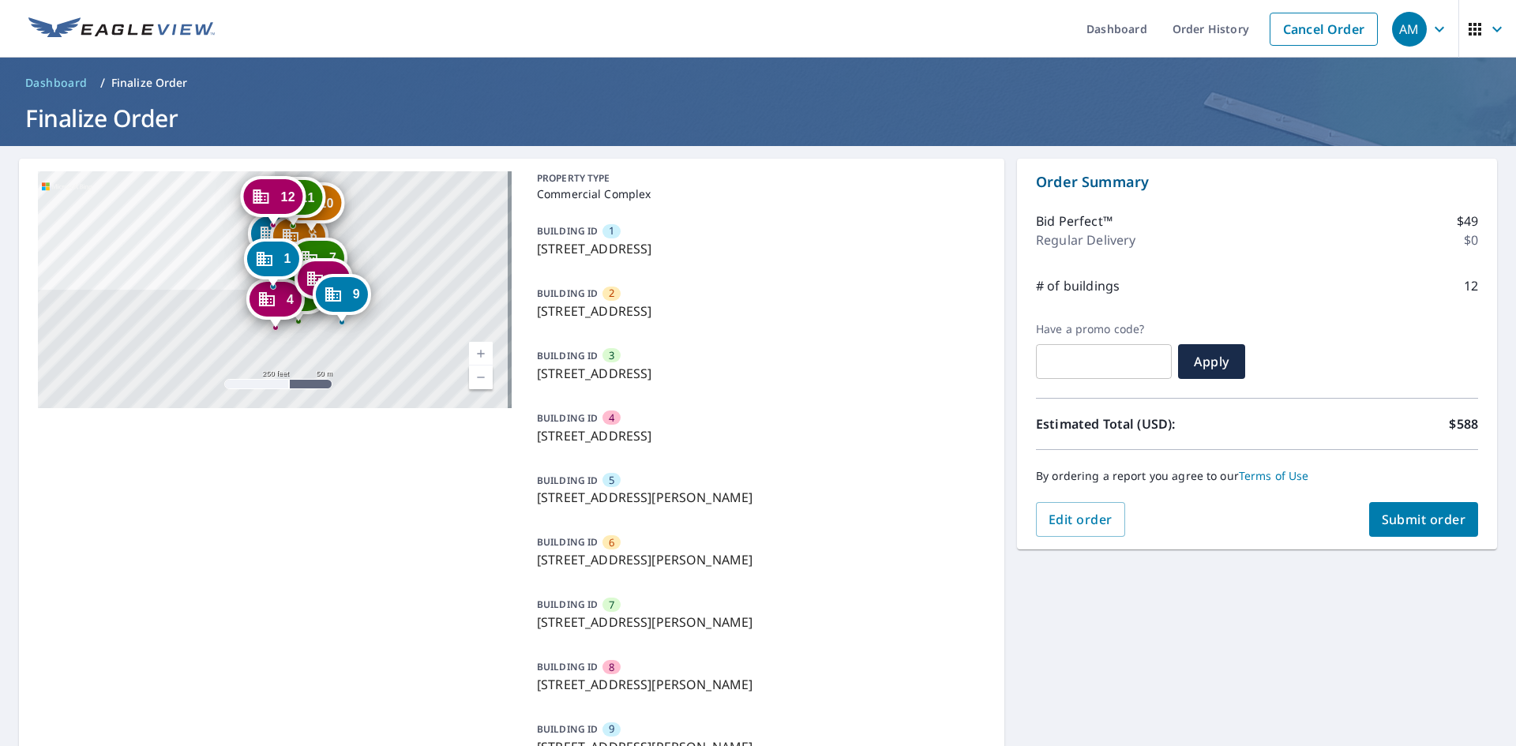
type input "Valdez"
click at [1393, 519] on span "Submit order" at bounding box center [1424, 519] width 84 height 17
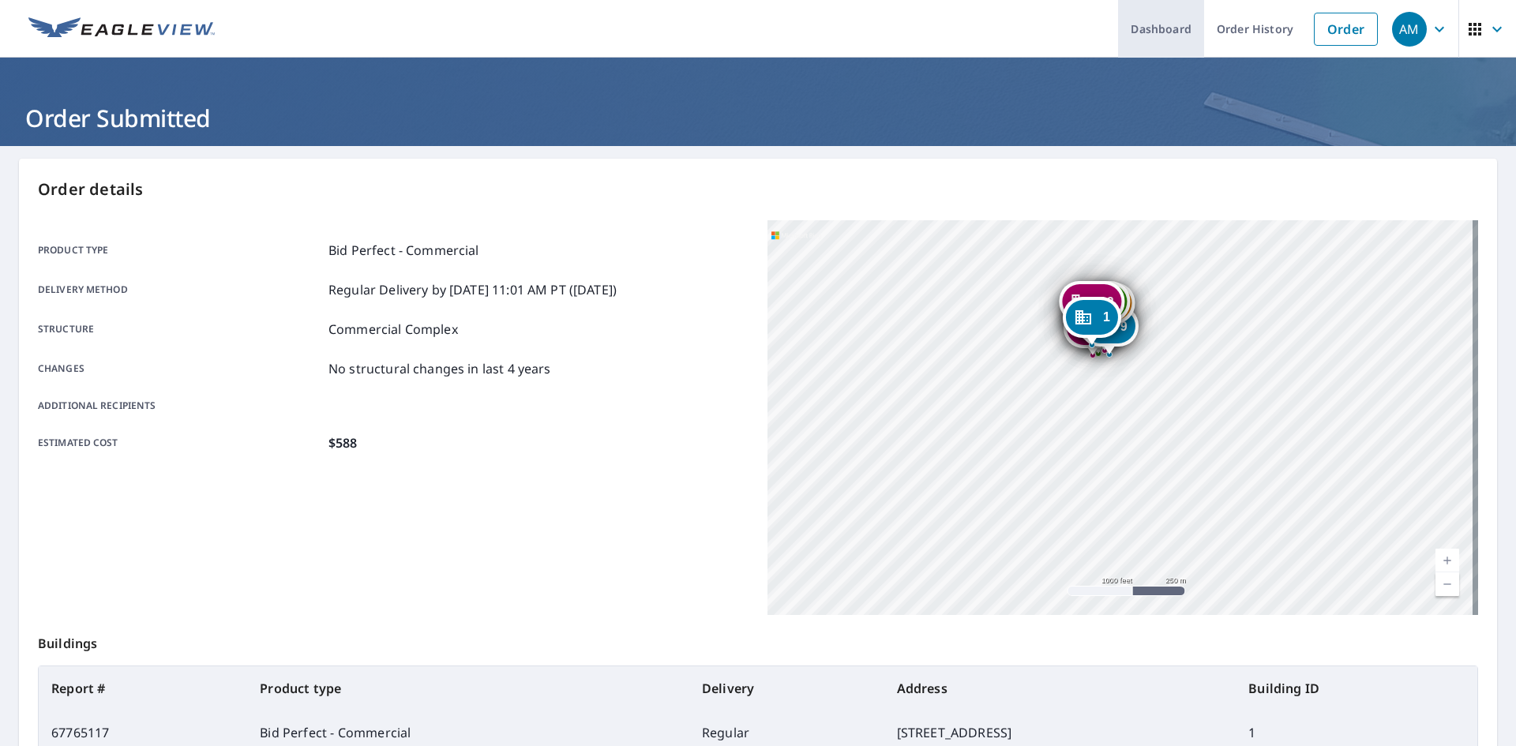
click at [1146, 18] on link "Dashboard" at bounding box center [1161, 29] width 86 height 58
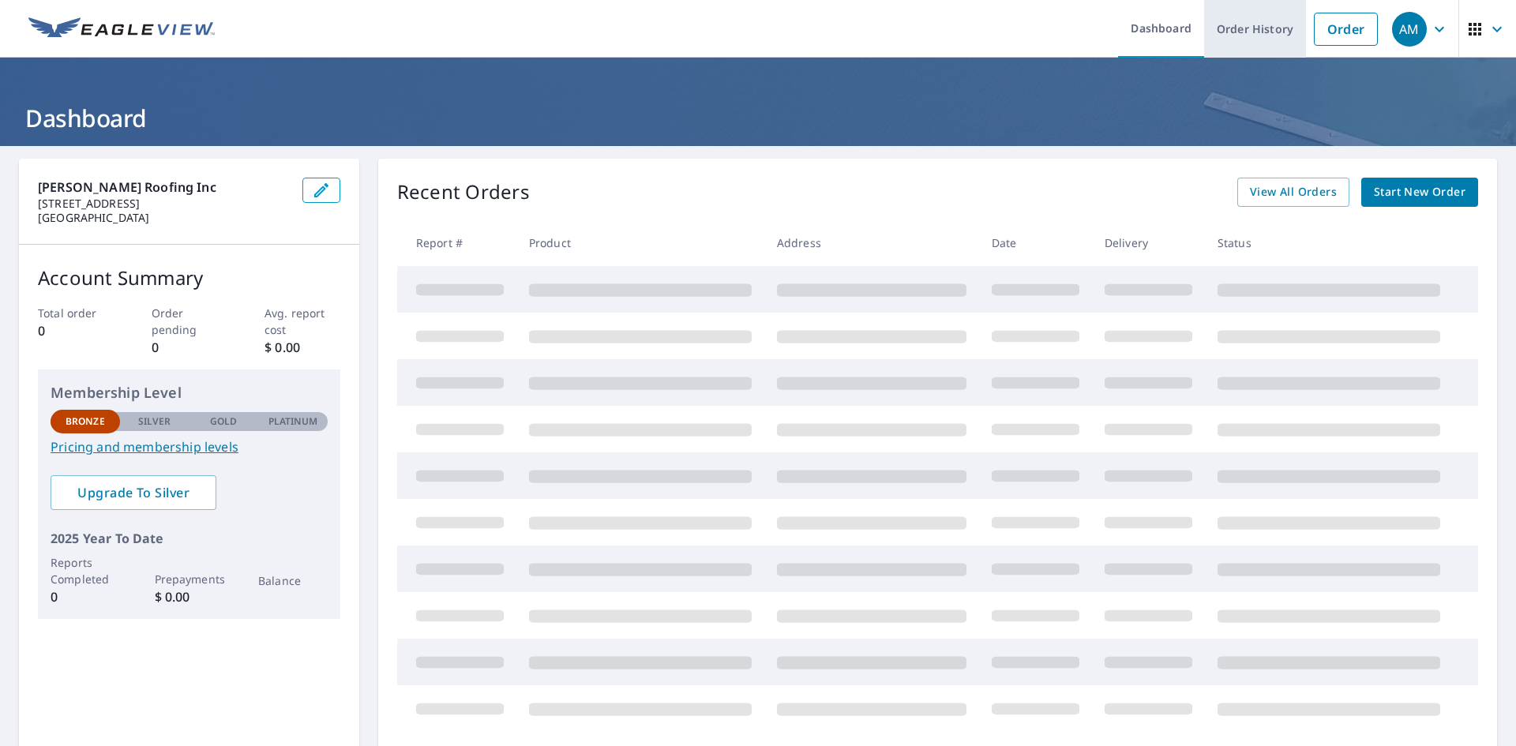
click at [1257, 41] on link "Order History" at bounding box center [1255, 29] width 102 height 58
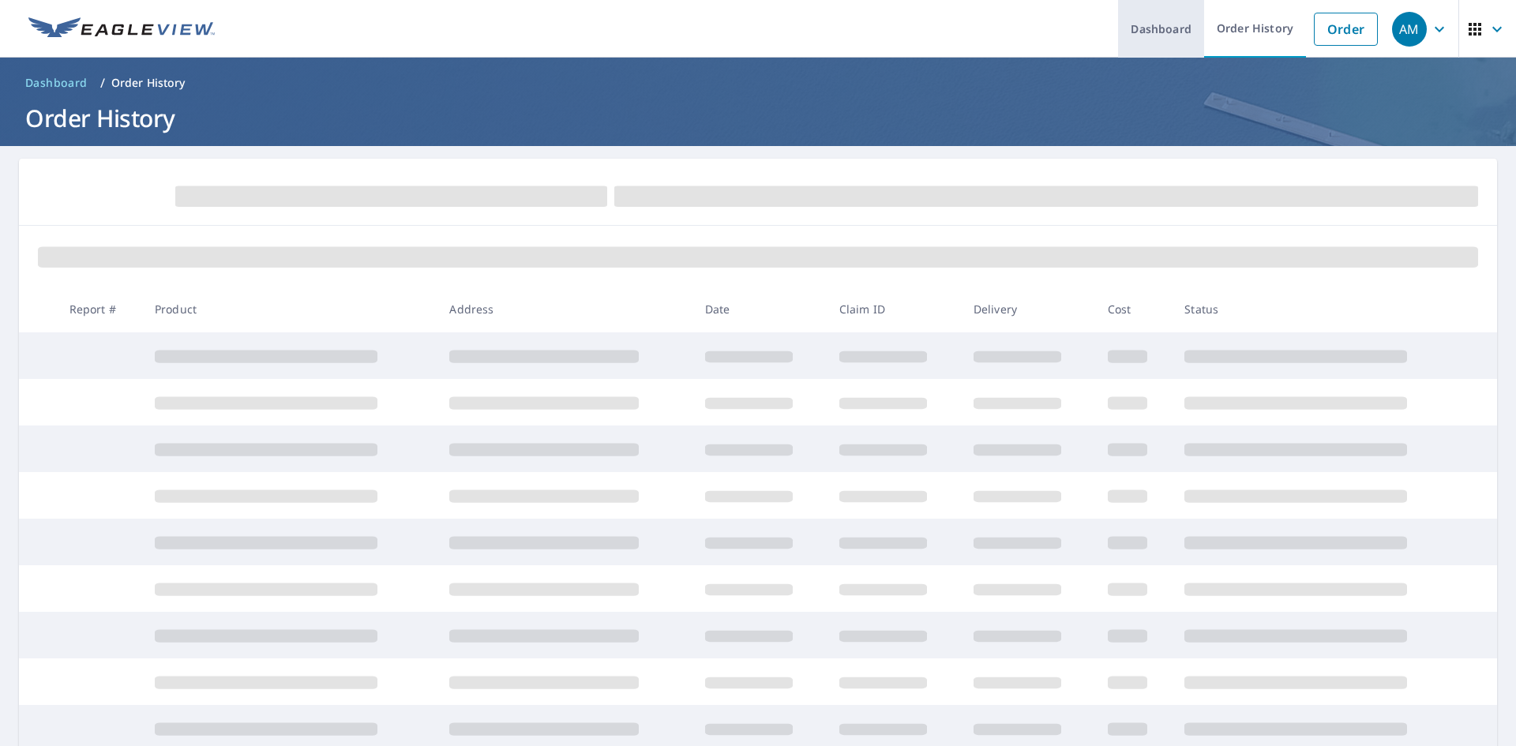
click at [1172, 25] on link "Dashboard" at bounding box center [1161, 29] width 86 height 58
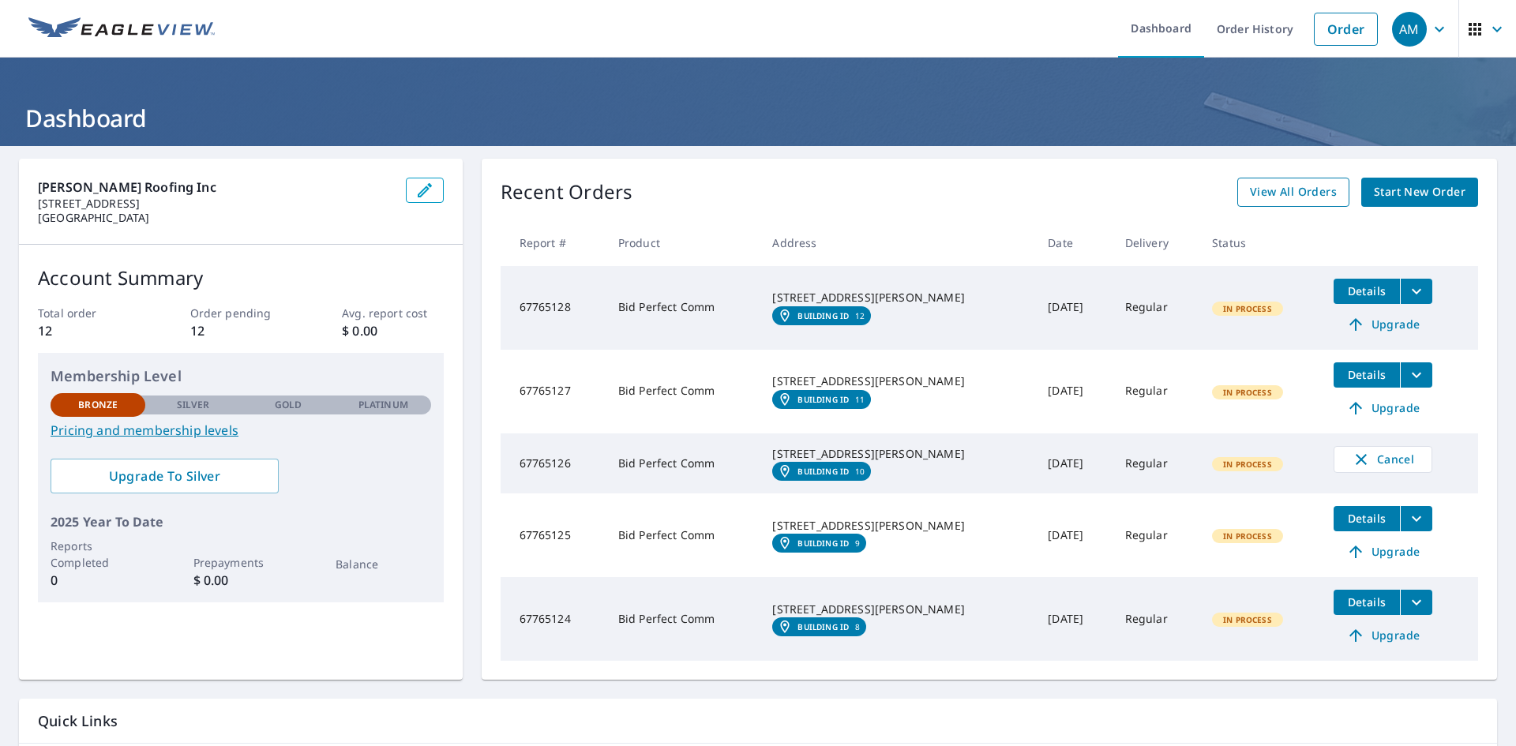
click at [1282, 193] on span "View All Orders" at bounding box center [1293, 192] width 87 height 20
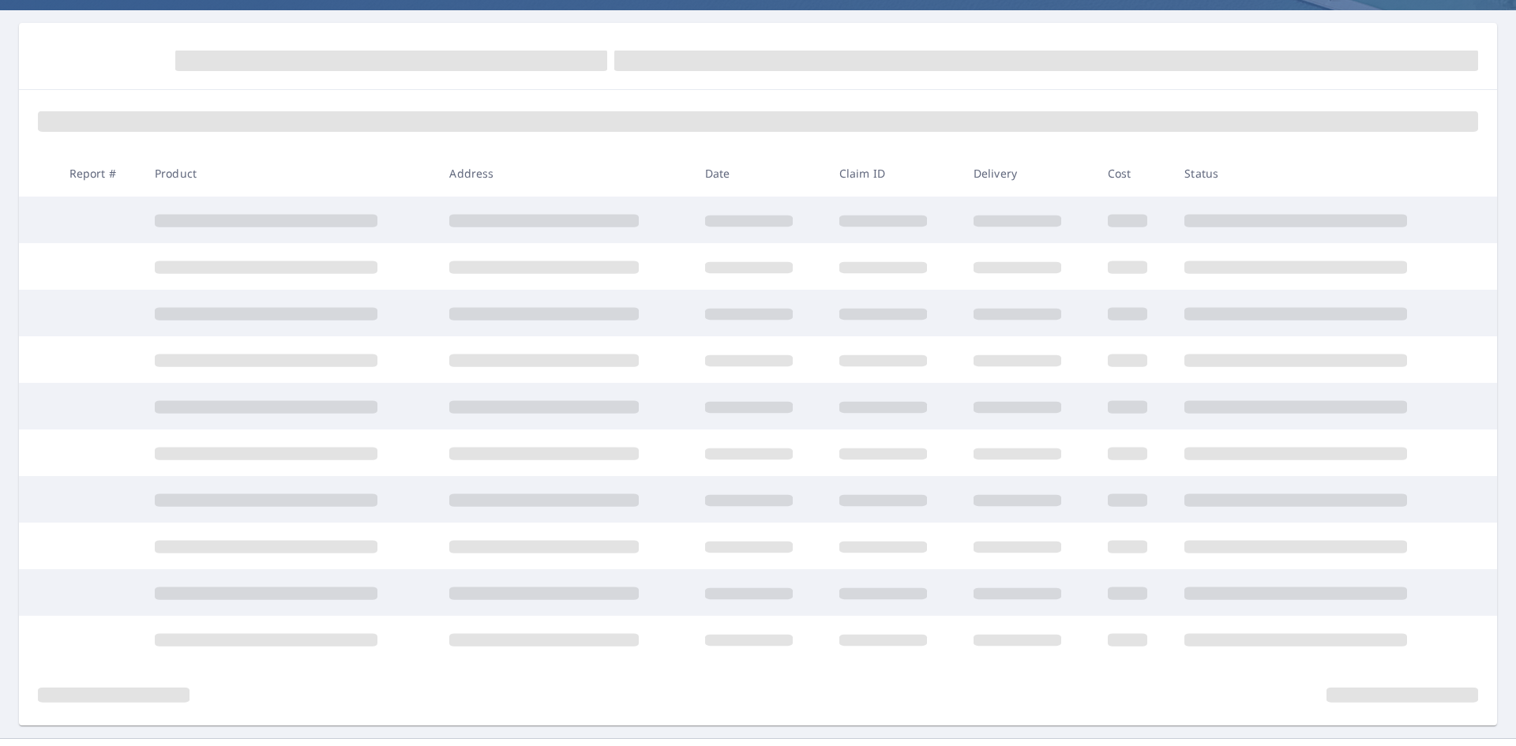
scroll to position [158, 0]
